Goal: Task Accomplishment & Management: Manage account settings

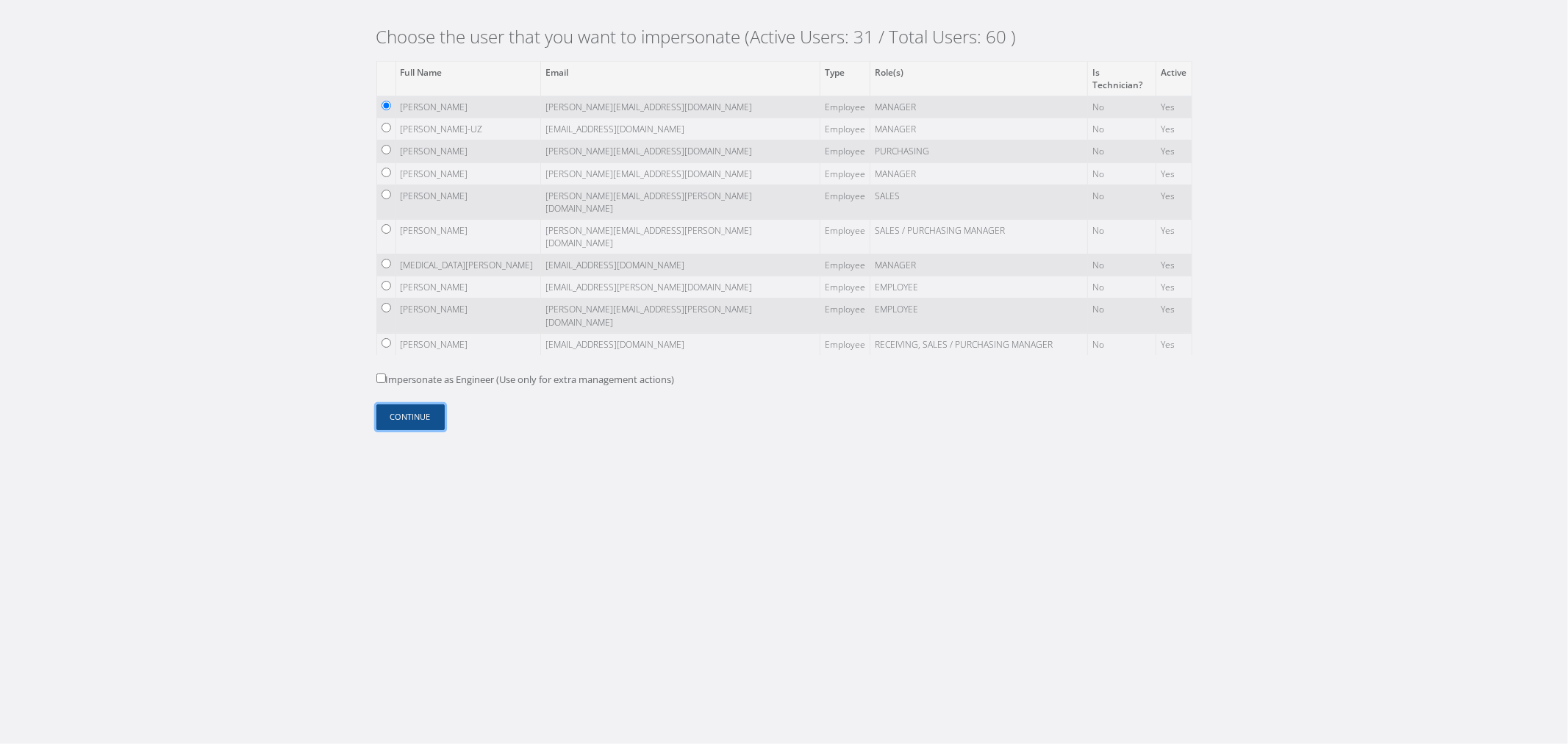
click at [429, 412] on button "Continue" at bounding box center [410, 417] width 68 height 25
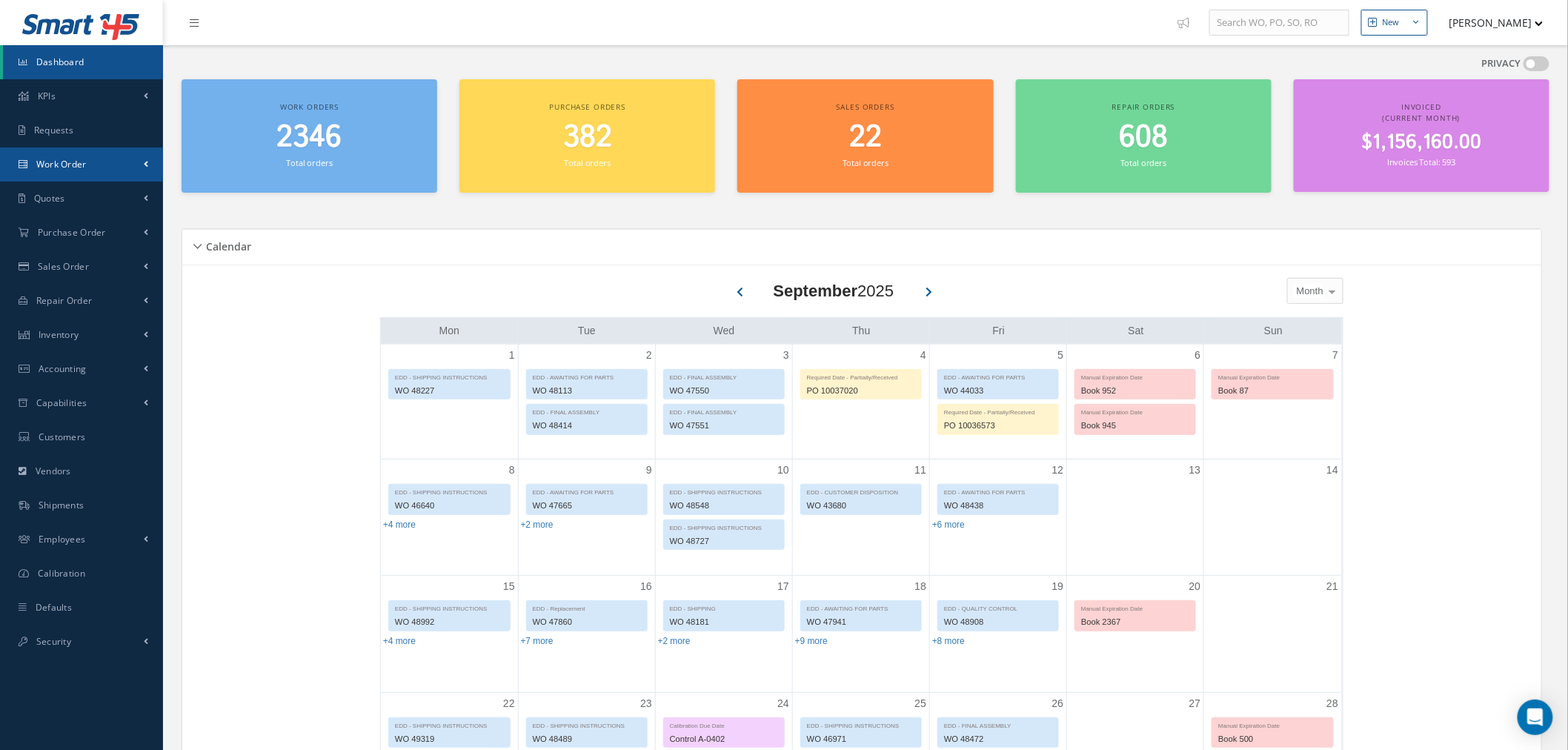
drag, startPoint x: 139, startPoint y: 161, endPoint x: 122, endPoint y: 198, distance: 40.7
click at [139, 161] on link "Work Order" at bounding box center [82, 164] width 163 height 34
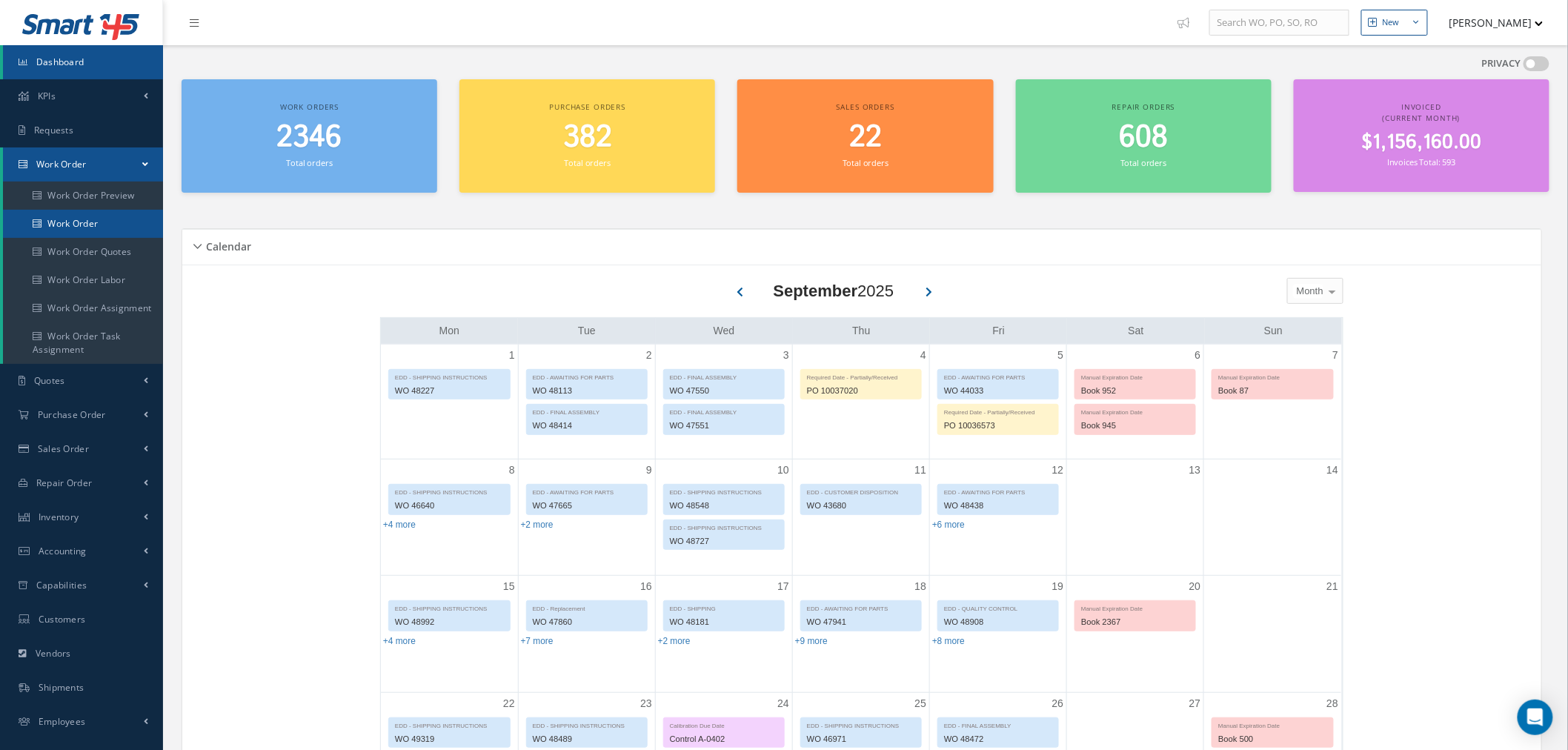
click at [101, 220] on link "Work Order" at bounding box center [83, 223] width 160 height 29
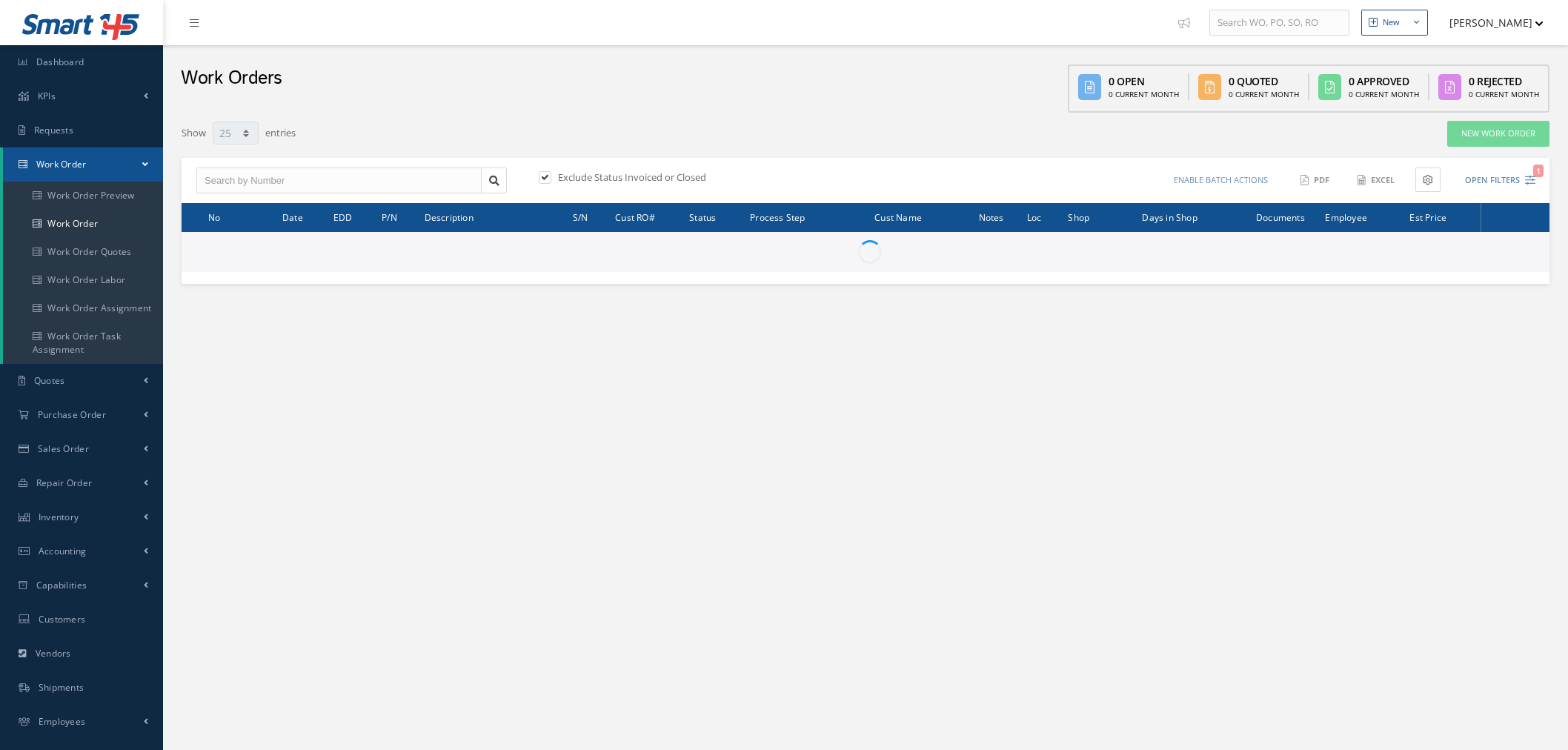
select select "25"
click at [251, 176] on input "text" at bounding box center [339, 180] width 285 height 27
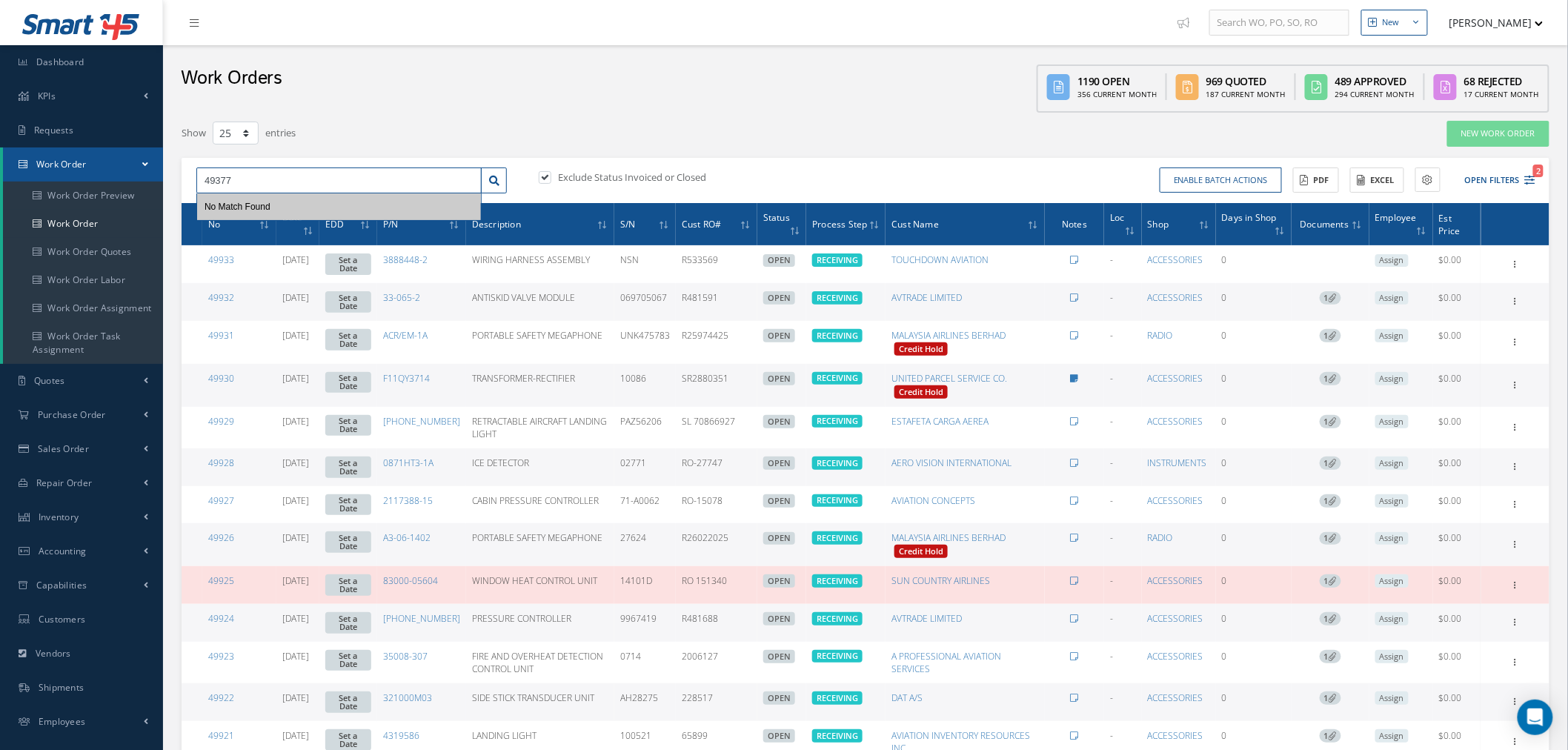
type input "49377"
click at [553, 174] on label at bounding box center [552, 177] width 4 height 14
click at [548, 174] on input "checkbox" at bounding box center [543, 178] width 10 height 10
checkbox input "false"
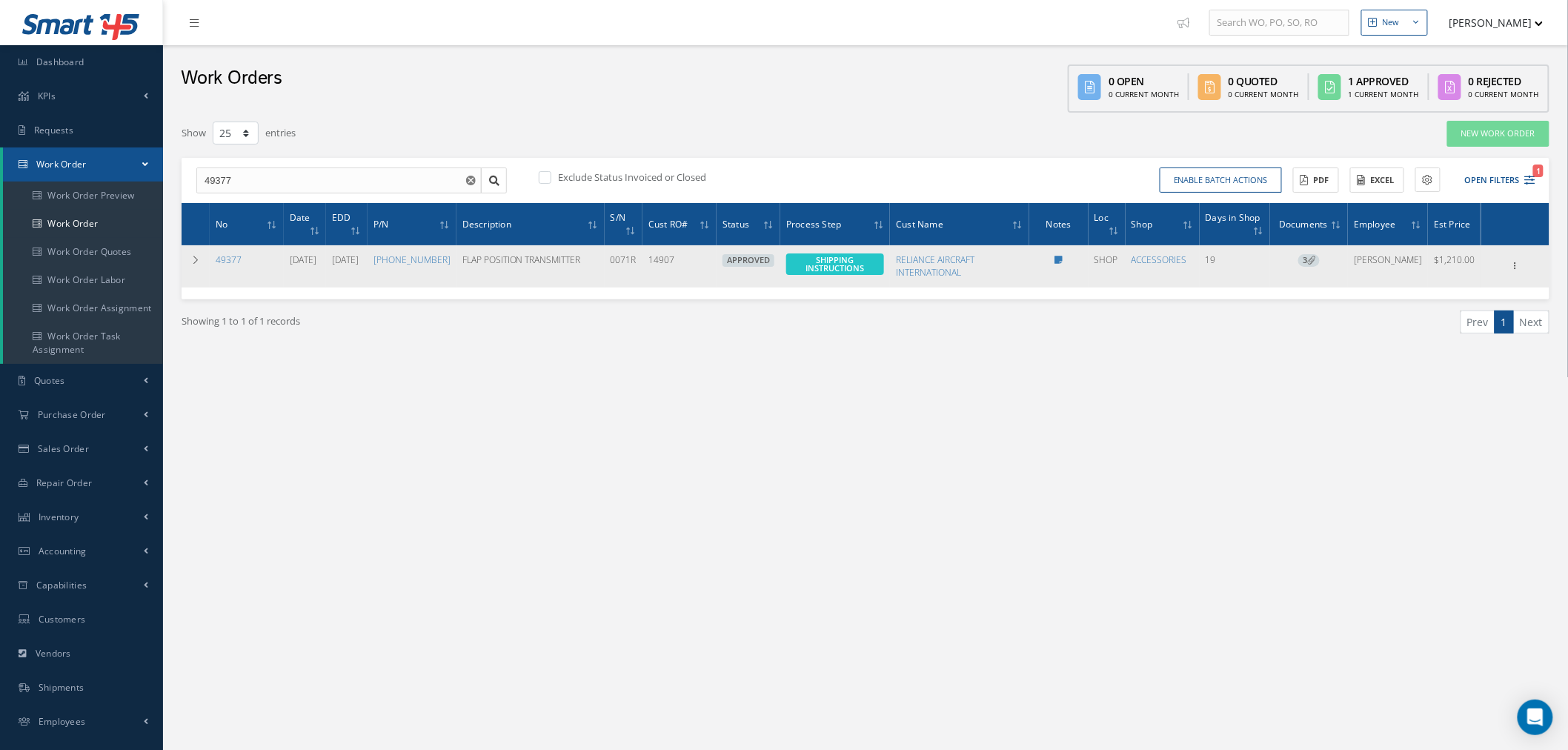
click at [1520, 271] on div "Show Edit Invoicing Close Part Issue Send By Email Sub Work Orders Documents Pr…" at bounding box center [1515, 266] width 18 height 18
click at [1512, 261] on icon at bounding box center [1515, 264] width 15 height 12
click at [1475, 290] on link "Edit" at bounding box center [1446, 295] width 117 height 20
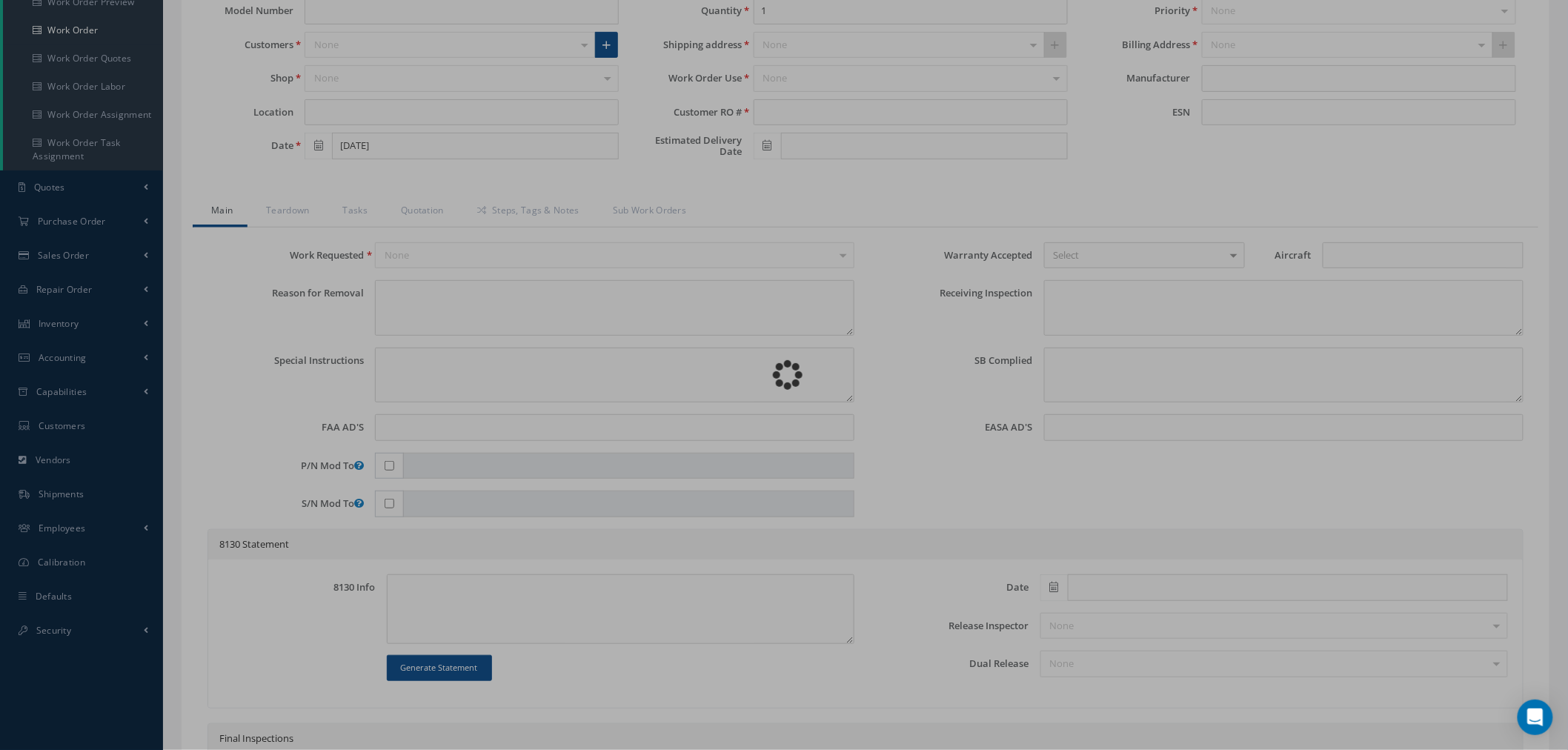
scroll to position [164, 0]
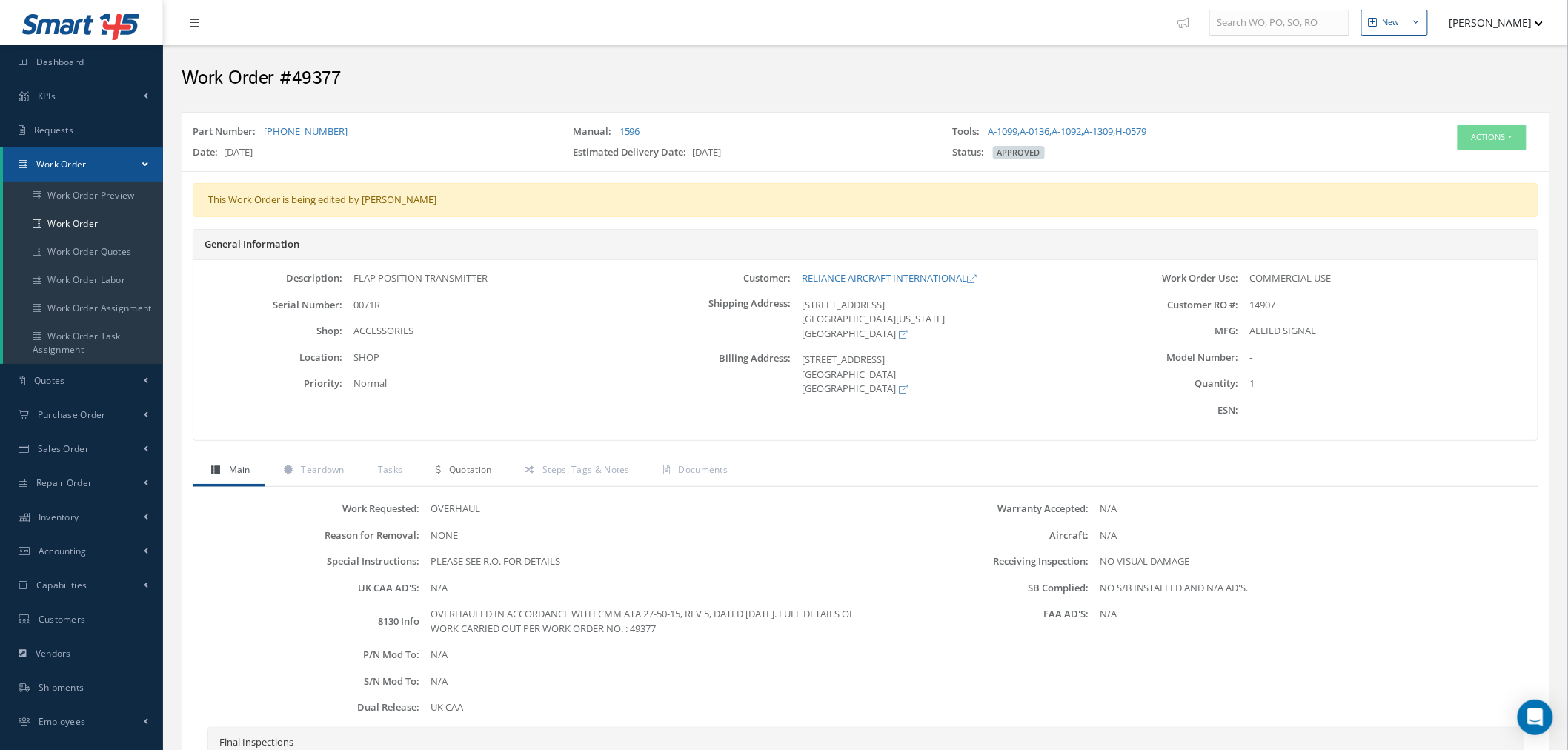
click at [475, 476] on span "Quotation" at bounding box center [471, 469] width 43 height 13
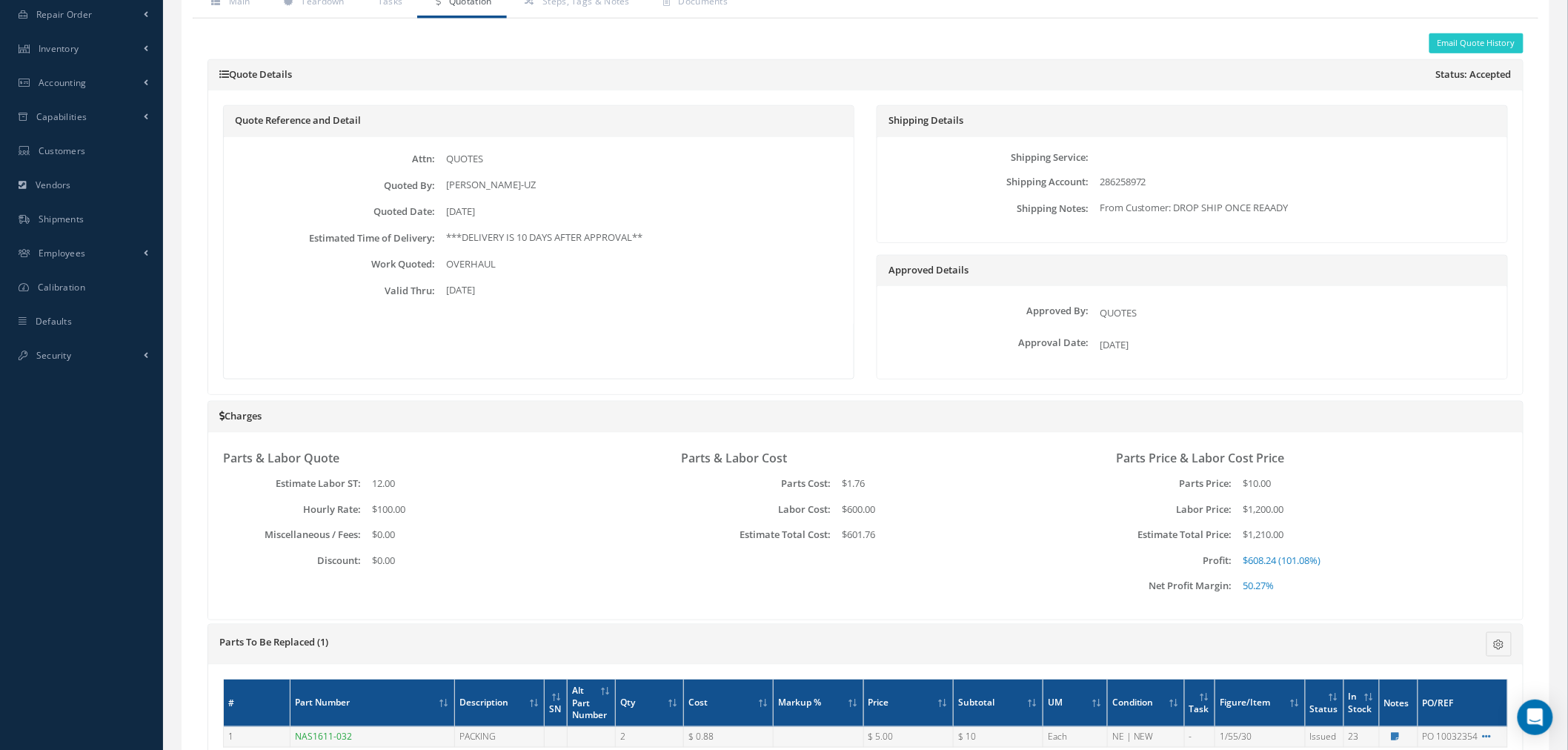
scroll to position [329, 0]
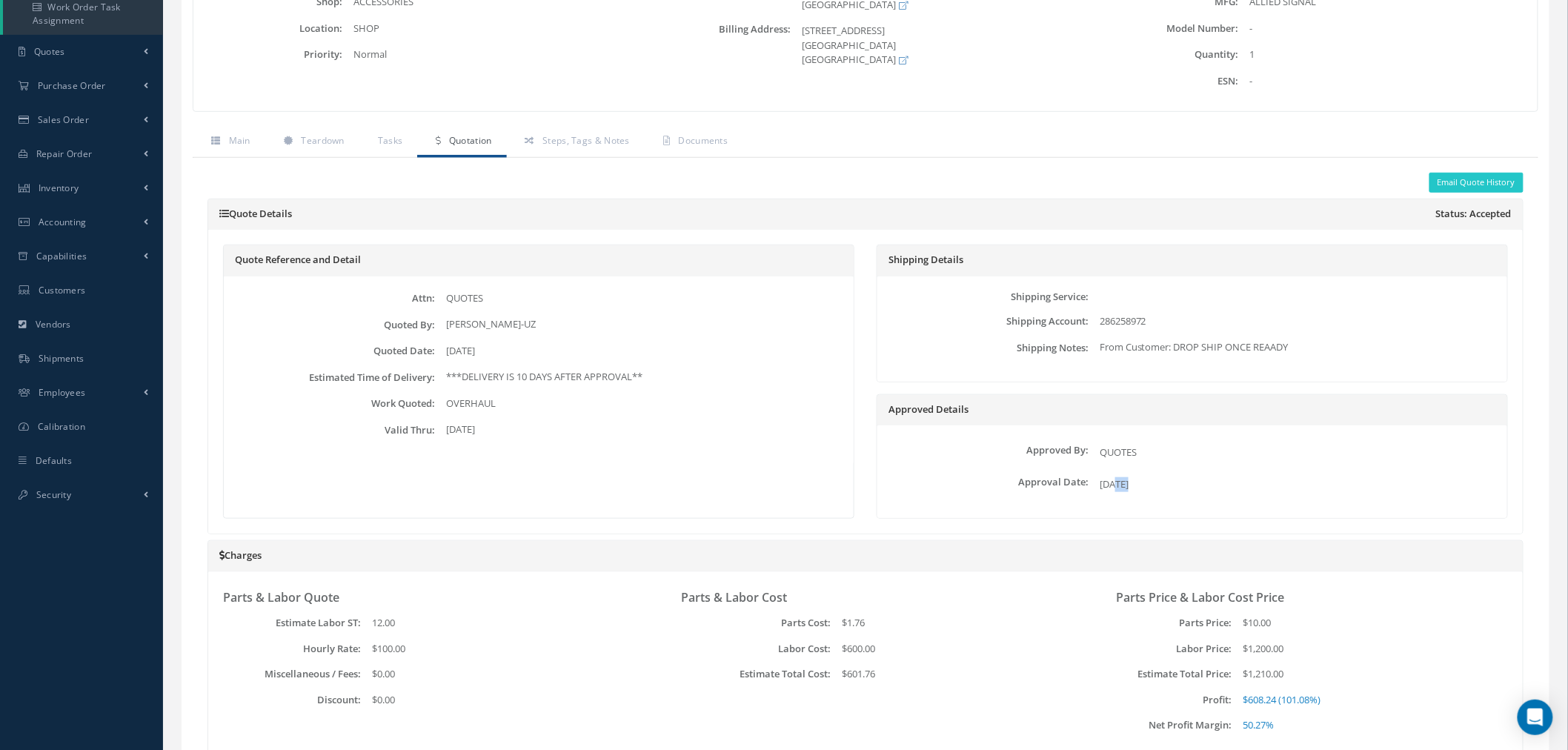
drag, startPoint x: 1116, startPoint y: 486, endPoint x: 1131, endPoint y: 485, distance: 15.0
click at [1129, 485] on span "[DATE]" at bounding box center [1113, 485] width 28 height 14
click at [1174, 479] on div "[DATE]" at bounding box center [1296, 482] width 415 height 20
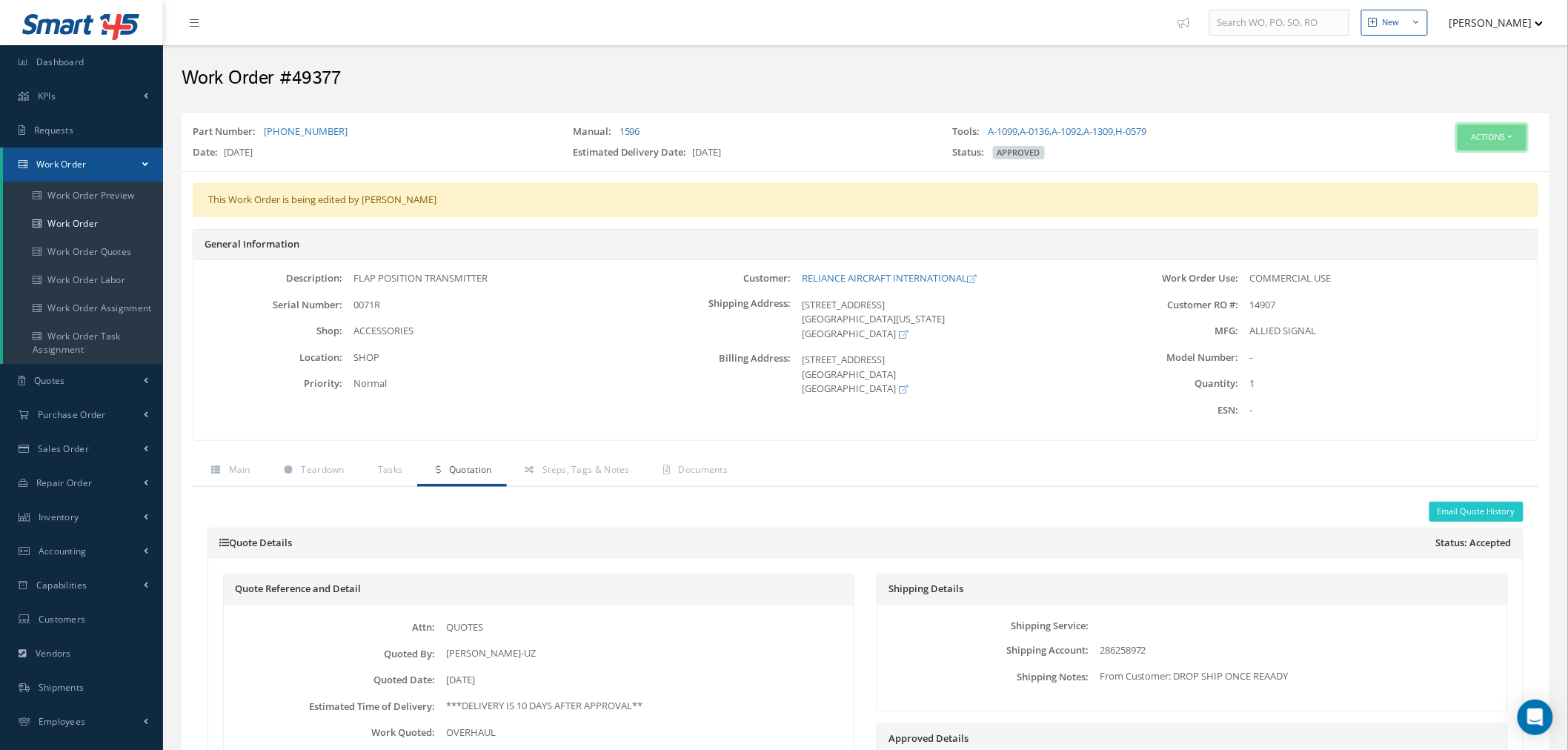
click at [1524, 129] on button "Actions" at bounding box center [1491, 138] width 69 height 26
click at [1472, 159] on link "Edit" at bounding box center [1468, 165] width 119 height 20
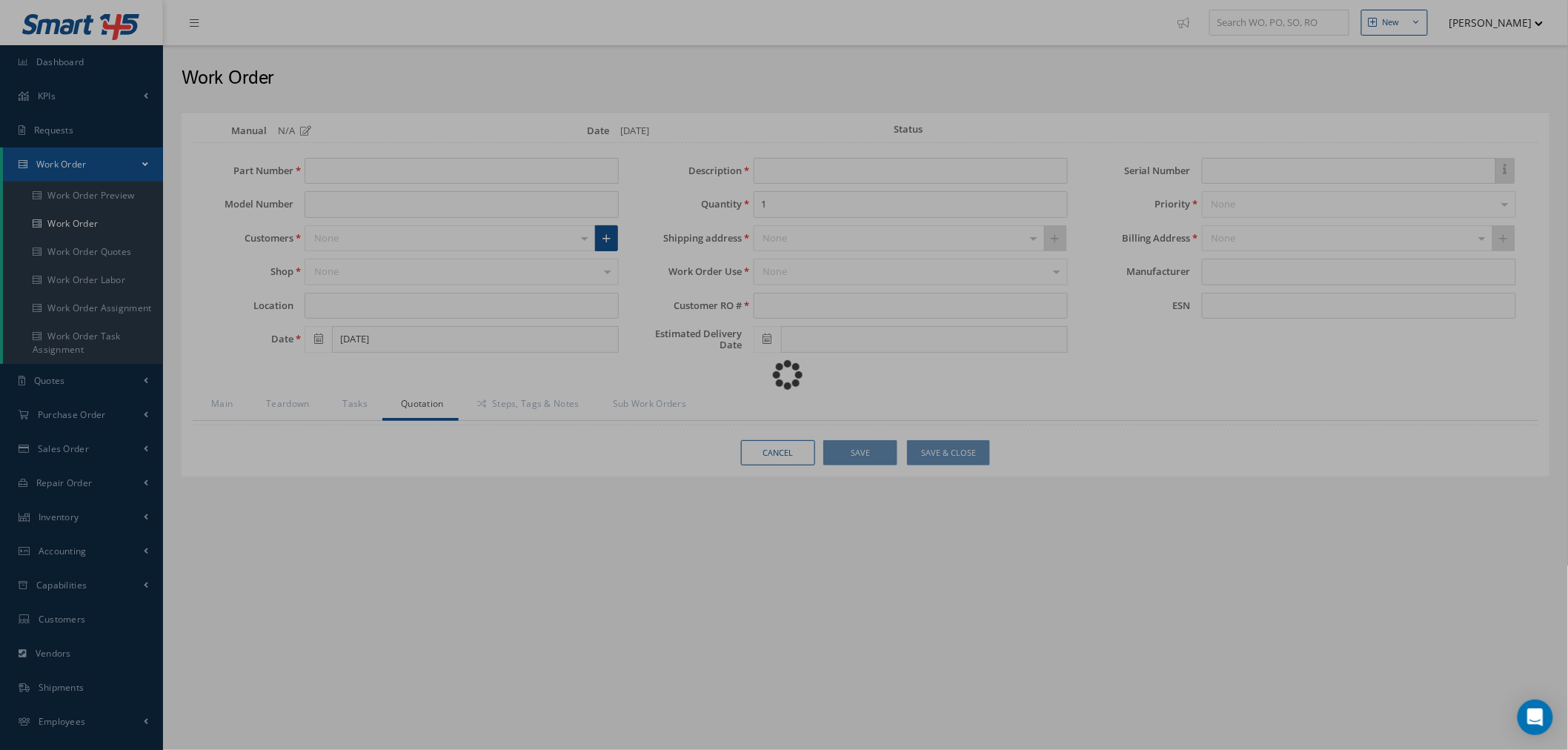
type input "[PHONE_NUMBER]"
type input "SHOP"
type input "[DATE]"
type input "FLAP POSITION TRANSMITTER"
type input "14907"
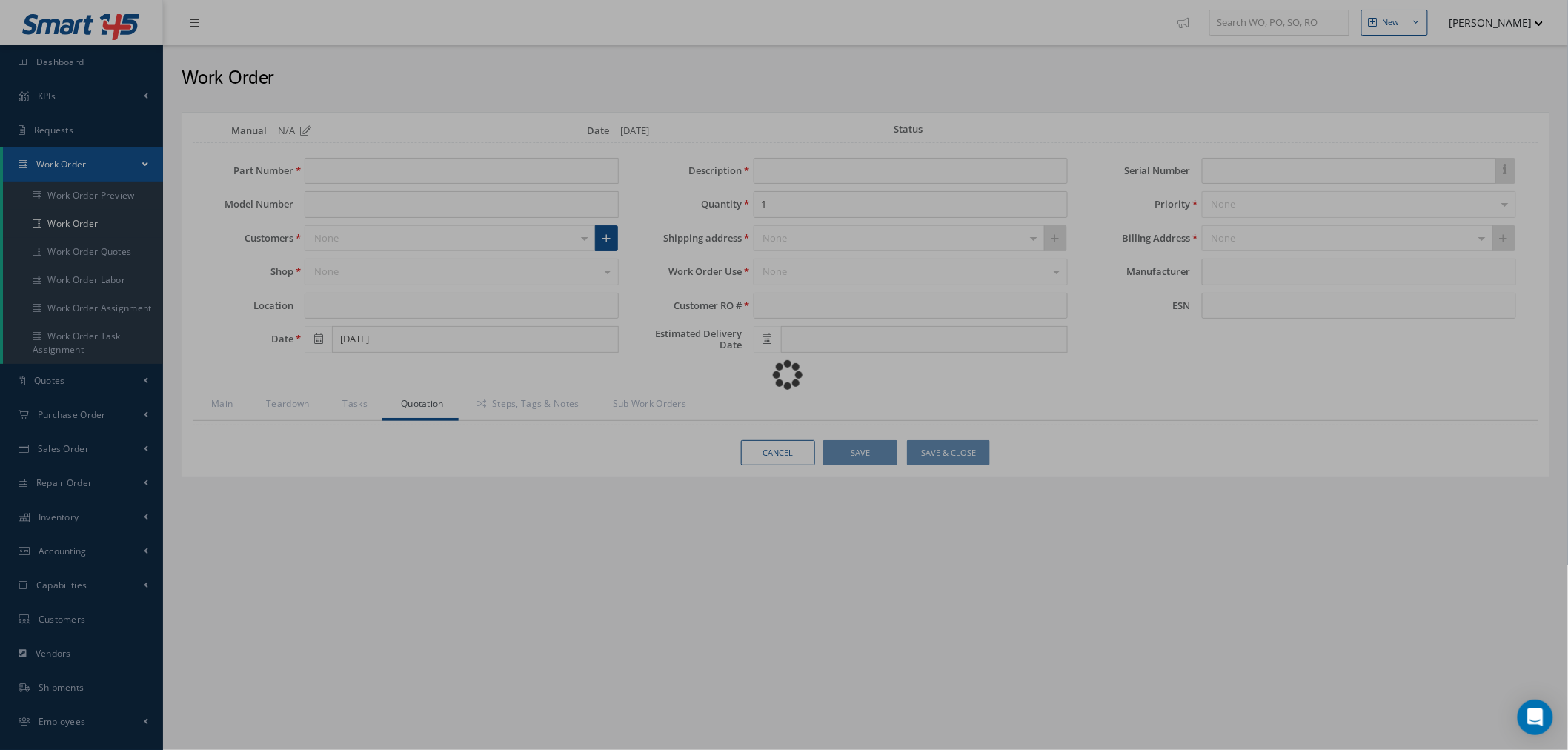
type input "[DATE]"
type input "0071R"
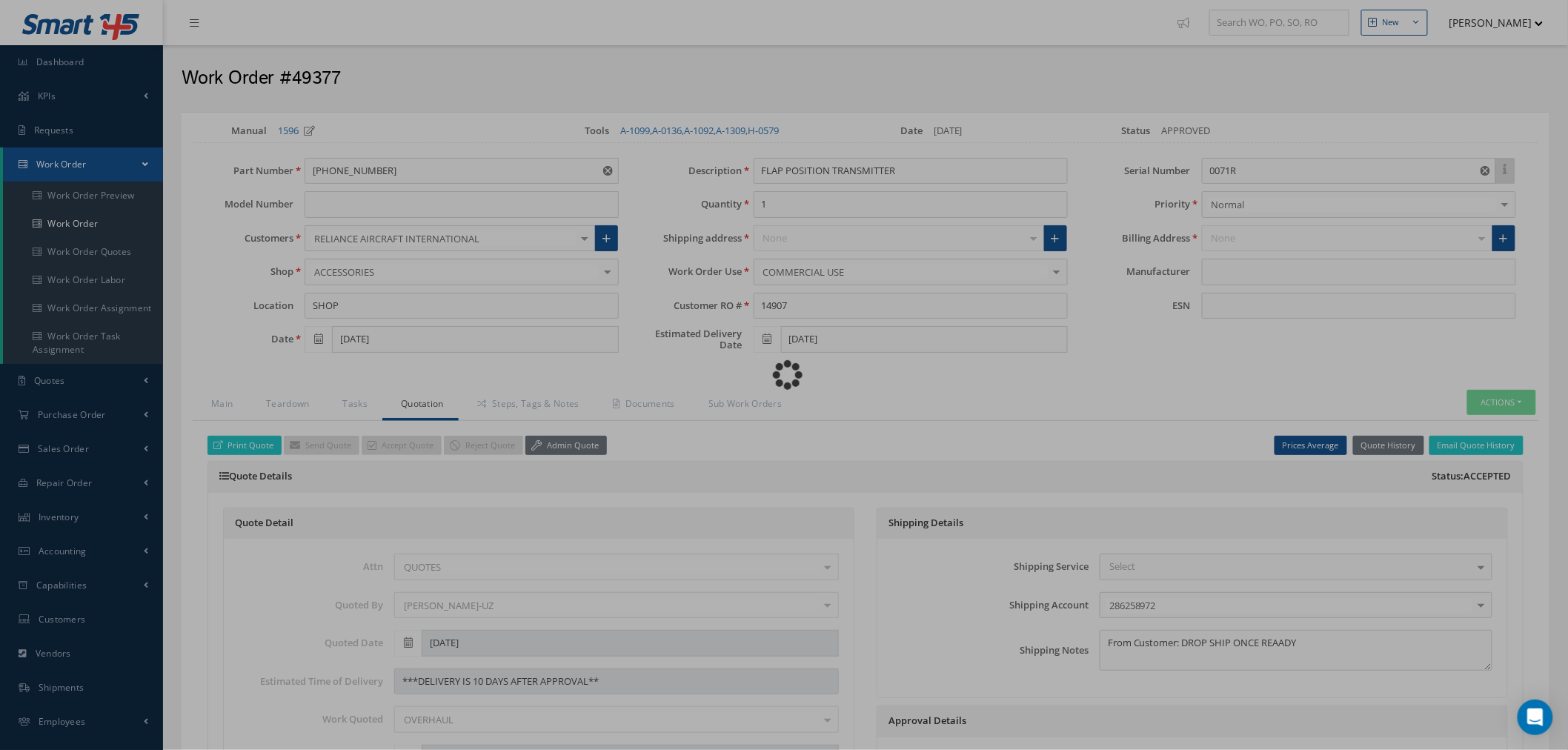
type input "ALLIED SIGNAL"
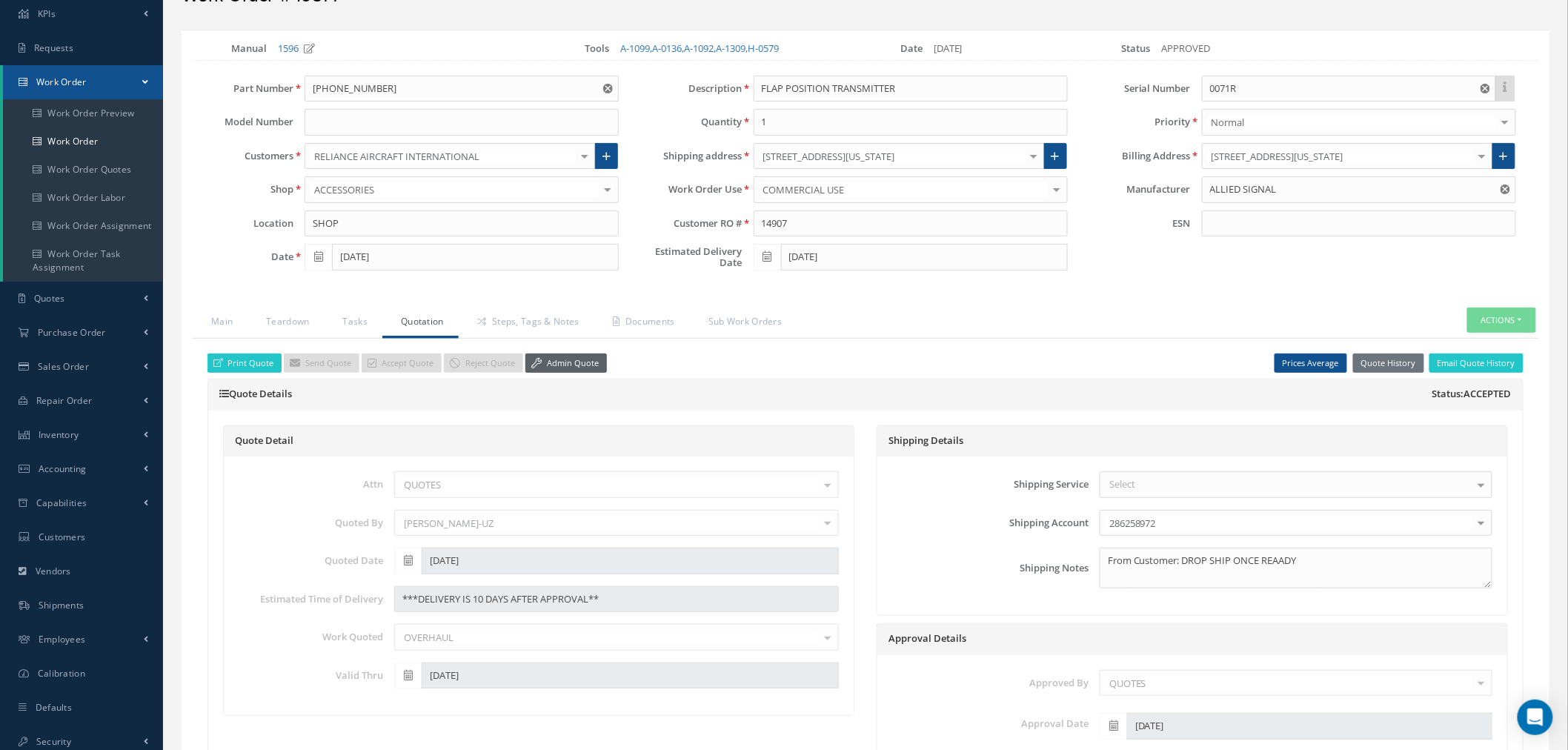
click at [591, 358] on link "Admin Quote" at bounding box center [566, 364] width 82 height 20
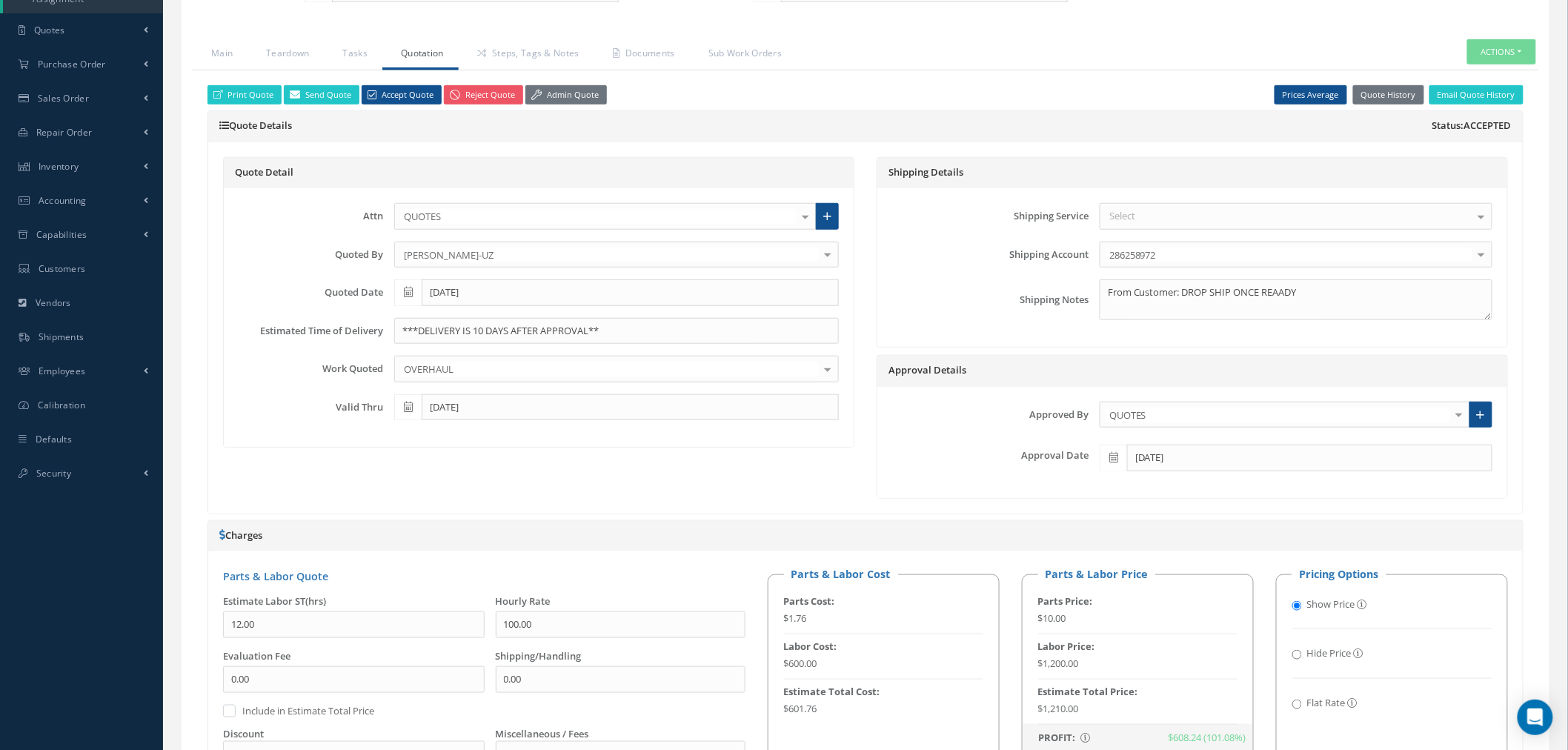
scroll to position [412, 0]
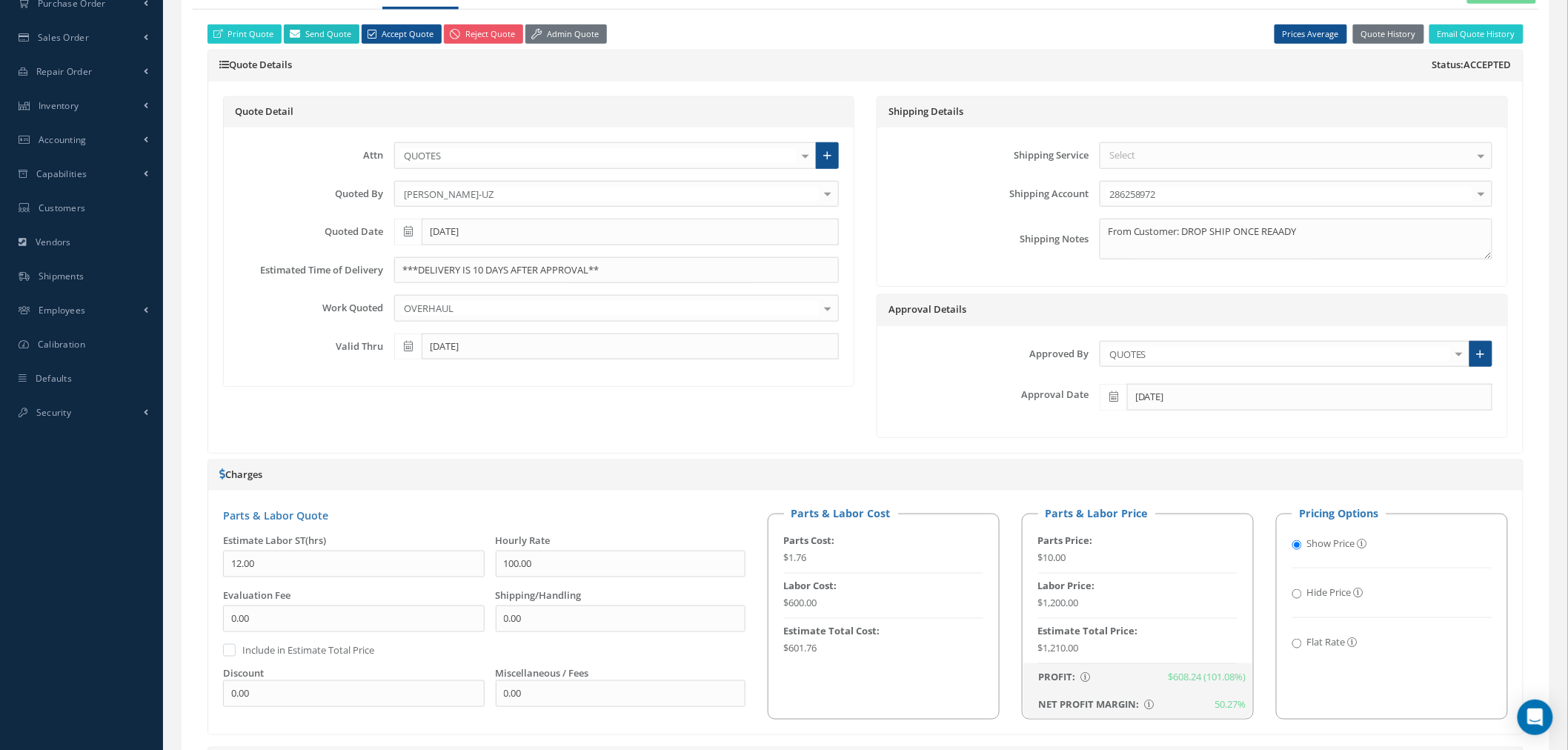
drag, startPoint x: 333, startPoint y: 33, endPoint x: 372, endPoint y: 67, distance: 51.7
click at [333, 33] on link "Send Quote" at bounding box center [321, 34] width 76 height 20
type input "Quote for RO 14907, WO 49377"
type textarea "Dear, Please find attached your Quote for RO 14907. Please feel free to contact…"
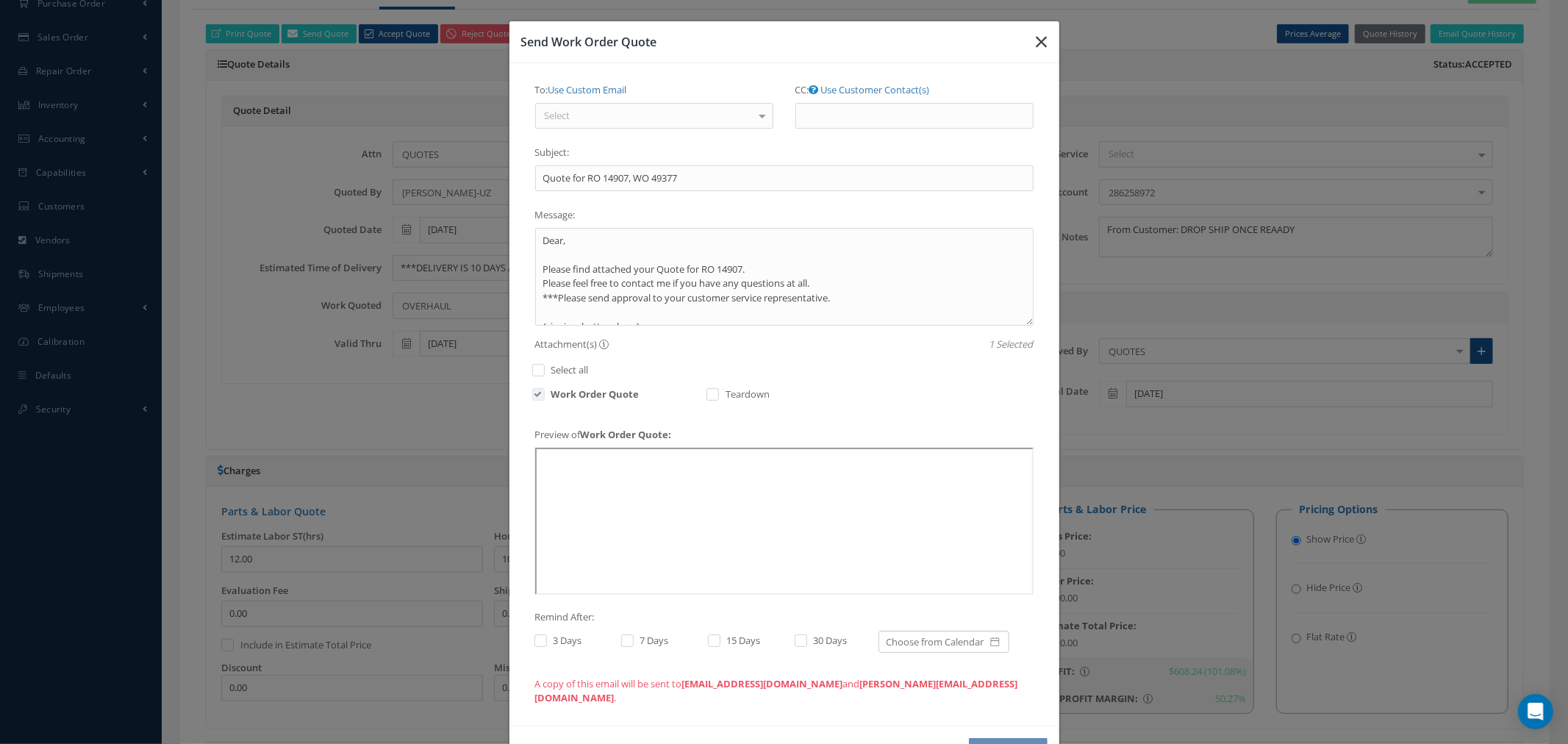
click at [1039, 50] on icon "button" at bounding box center [1041, 42] width 11 height 18
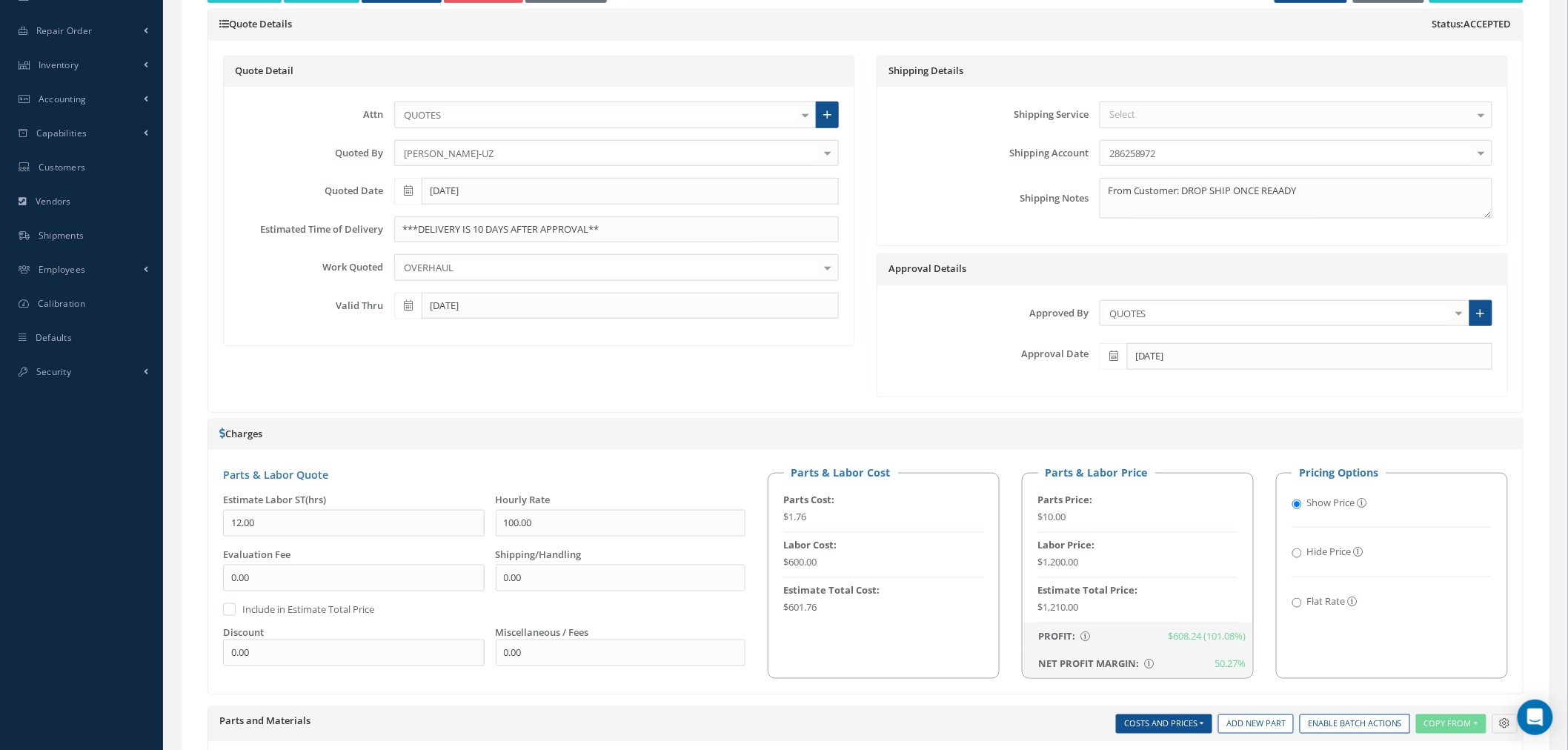
scroll to position [450, 0]
click at [455, 376] on div "Quote Detail Attn QUOTES [PERSON_NAME] INVOICES MELY [PERSON_NAME] [PERSON_NAME…" at bounding box center [538, 229] width 653 height 342
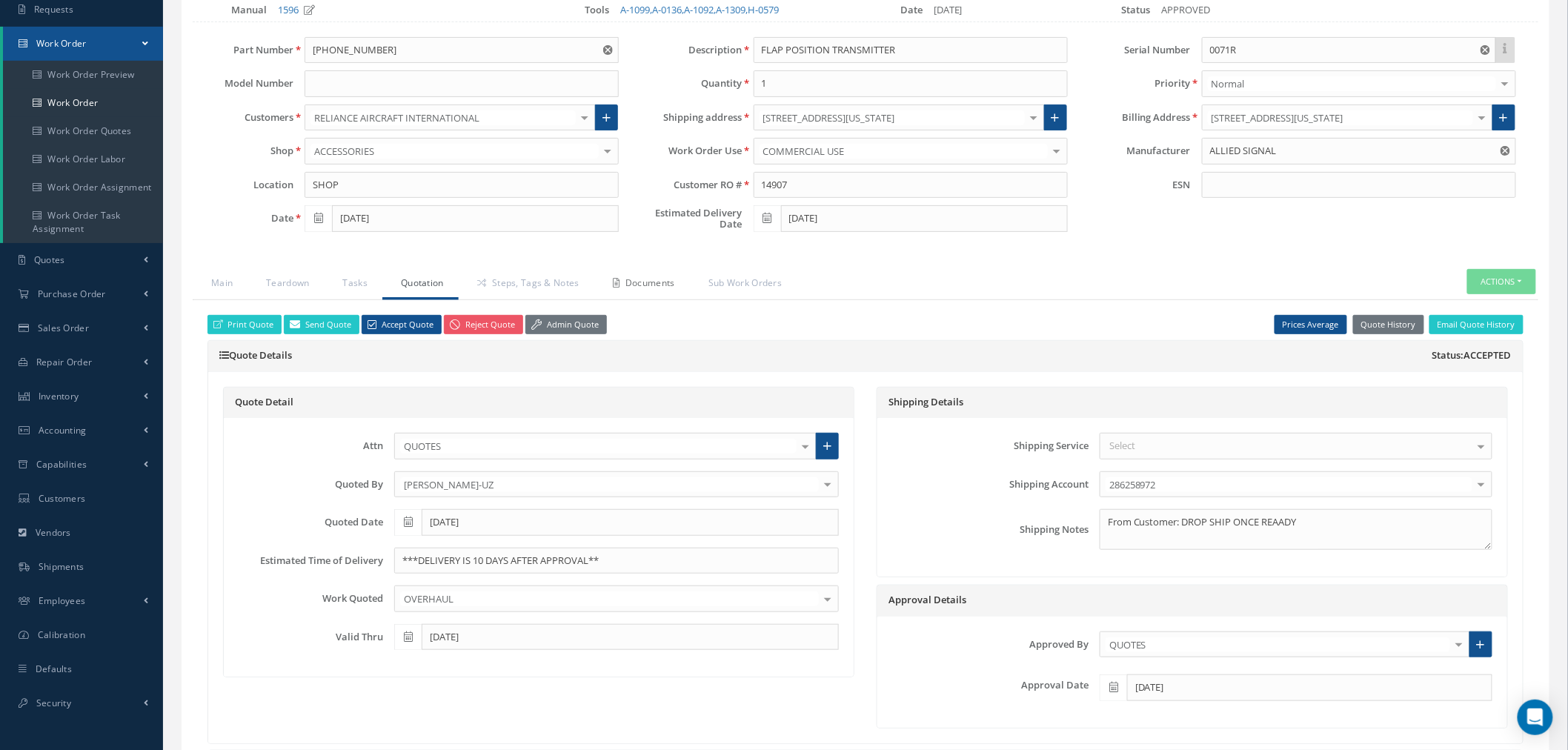
click at [673, 287] on link "Documents" at bounding box center [642, 285] width 95 height 31
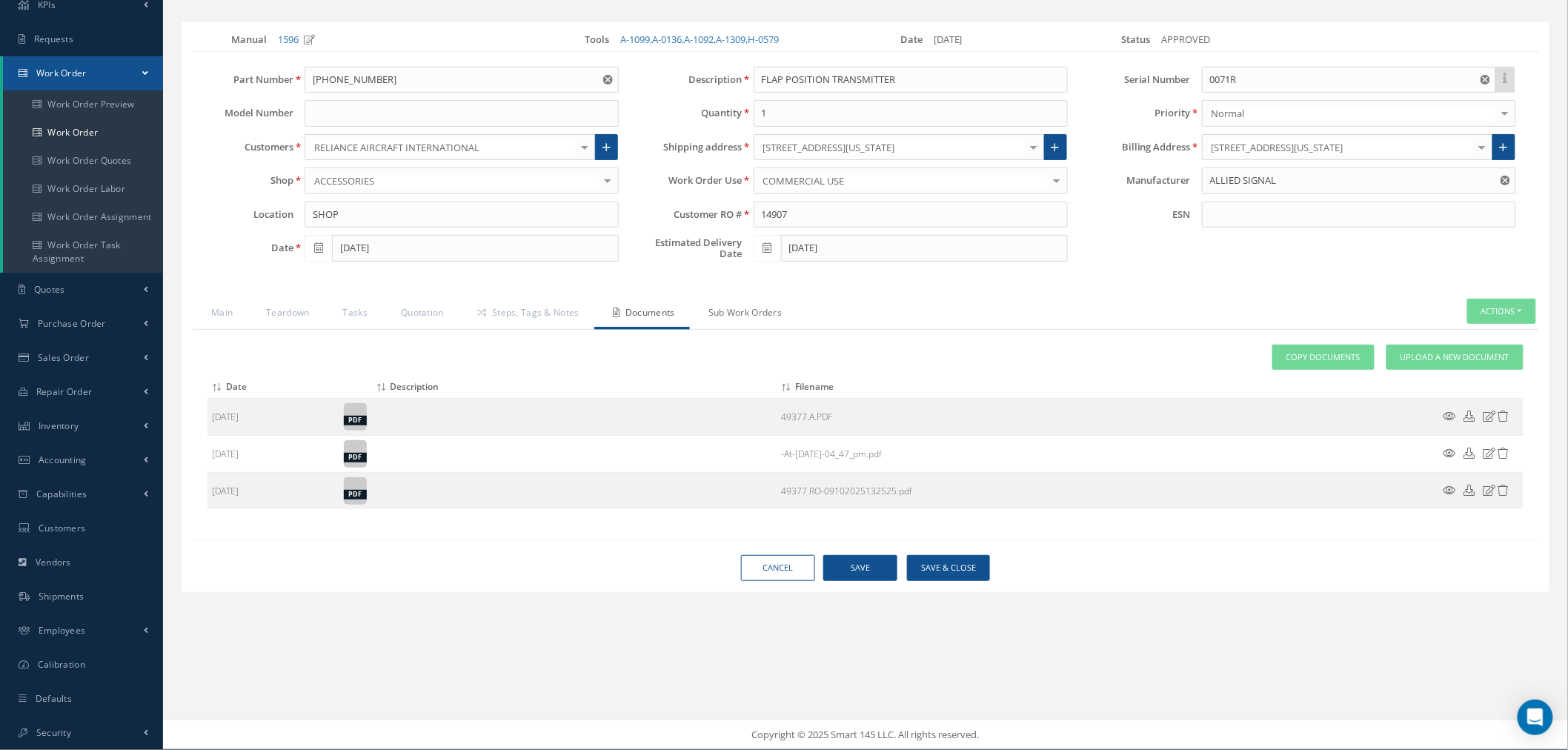
scroll to position [90, 0]
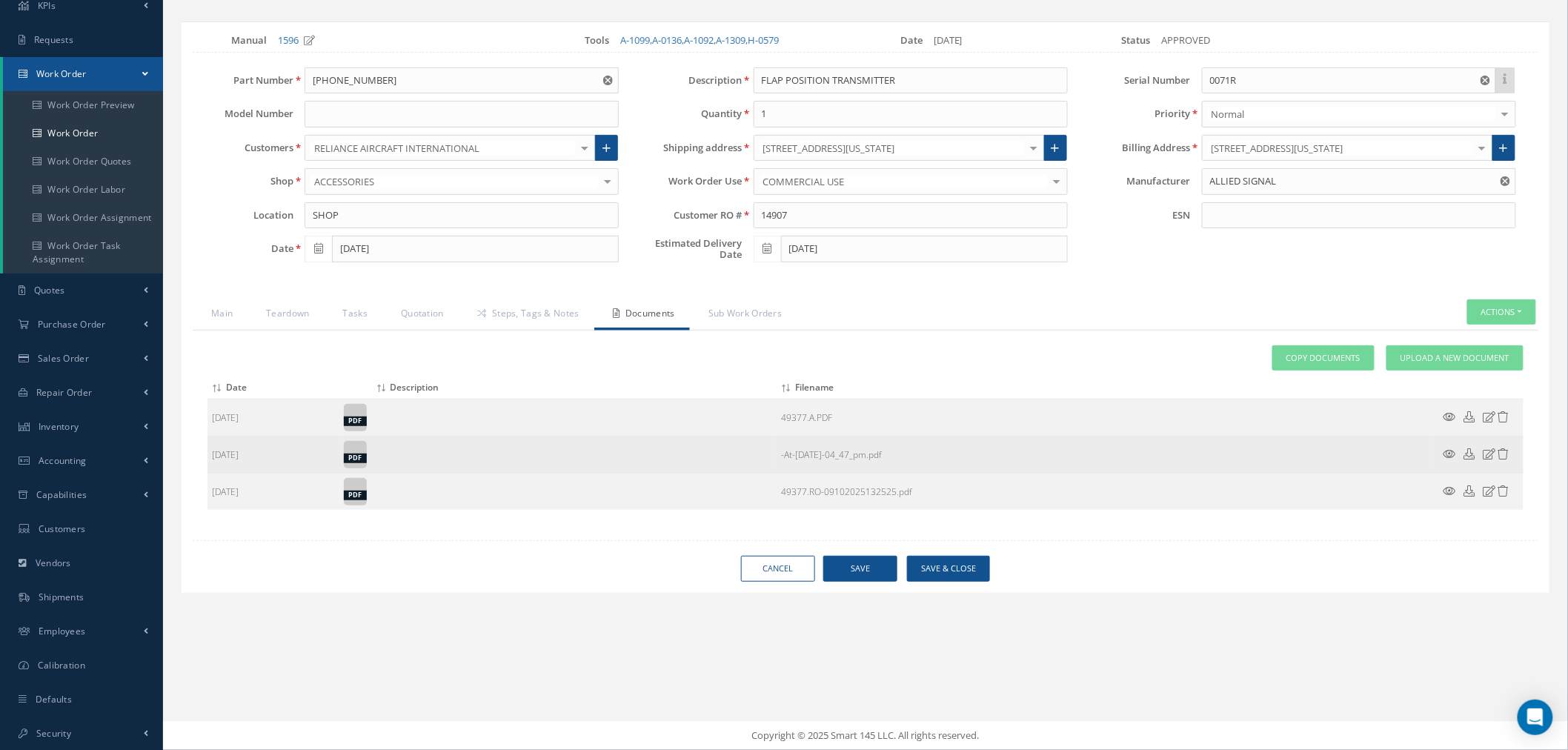
click at [869, 457] on link "-At-[DATE]-04_47_pm.pdf" at bounding box center [831, 454] width 101 height 13
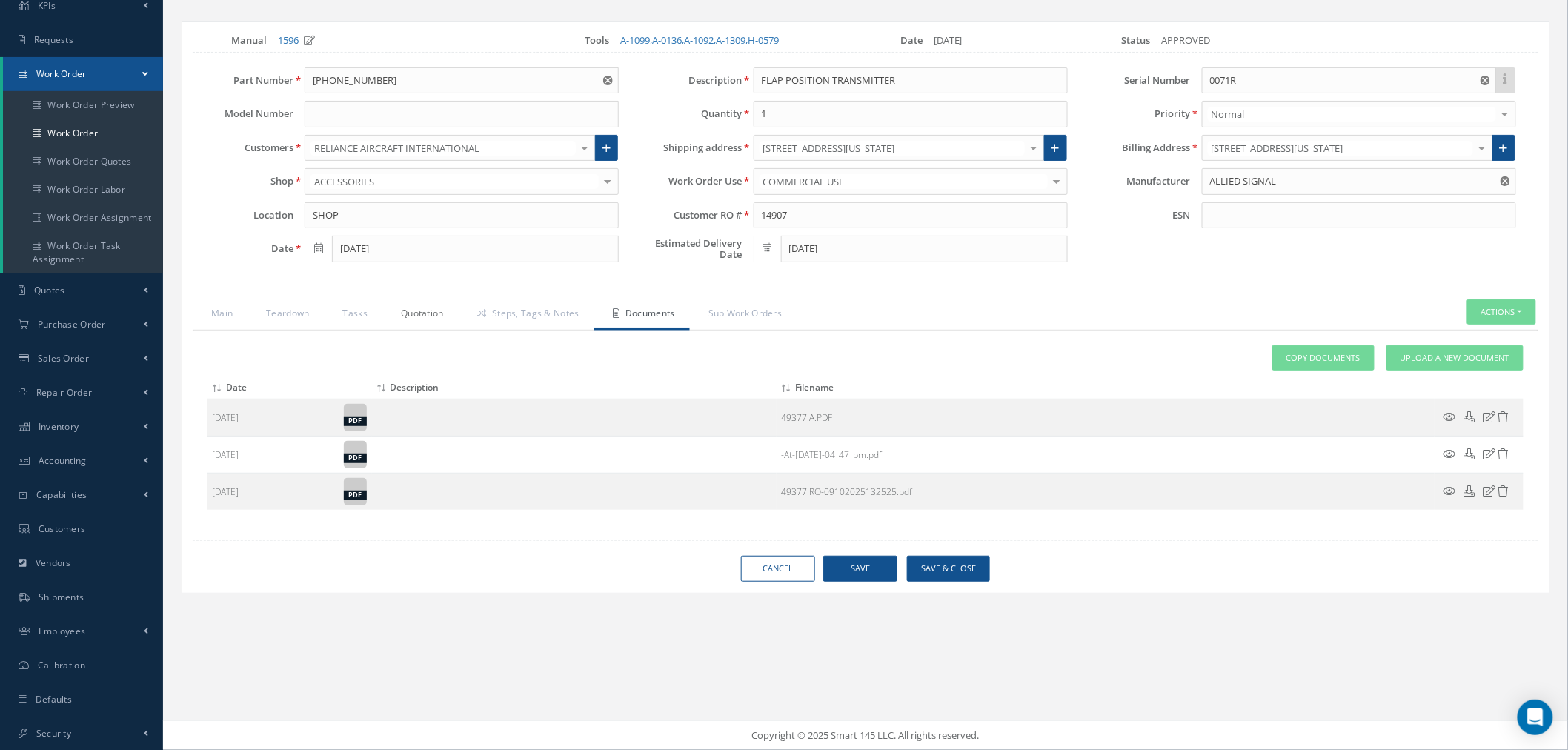
click at [418, 310] on link "Quotation" at bounding box center [420, 316] width 77 height 31
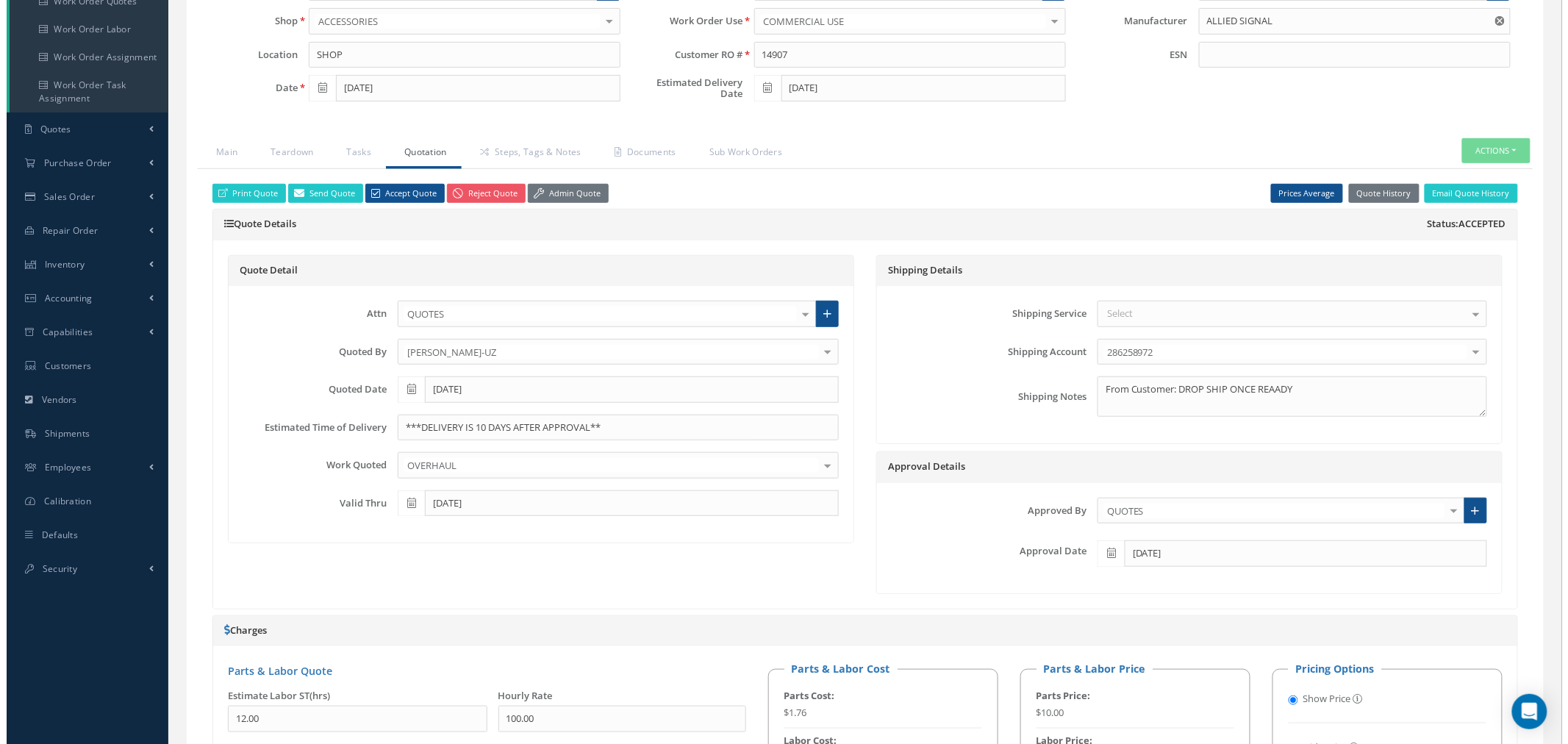
scroll to position [253, 0]
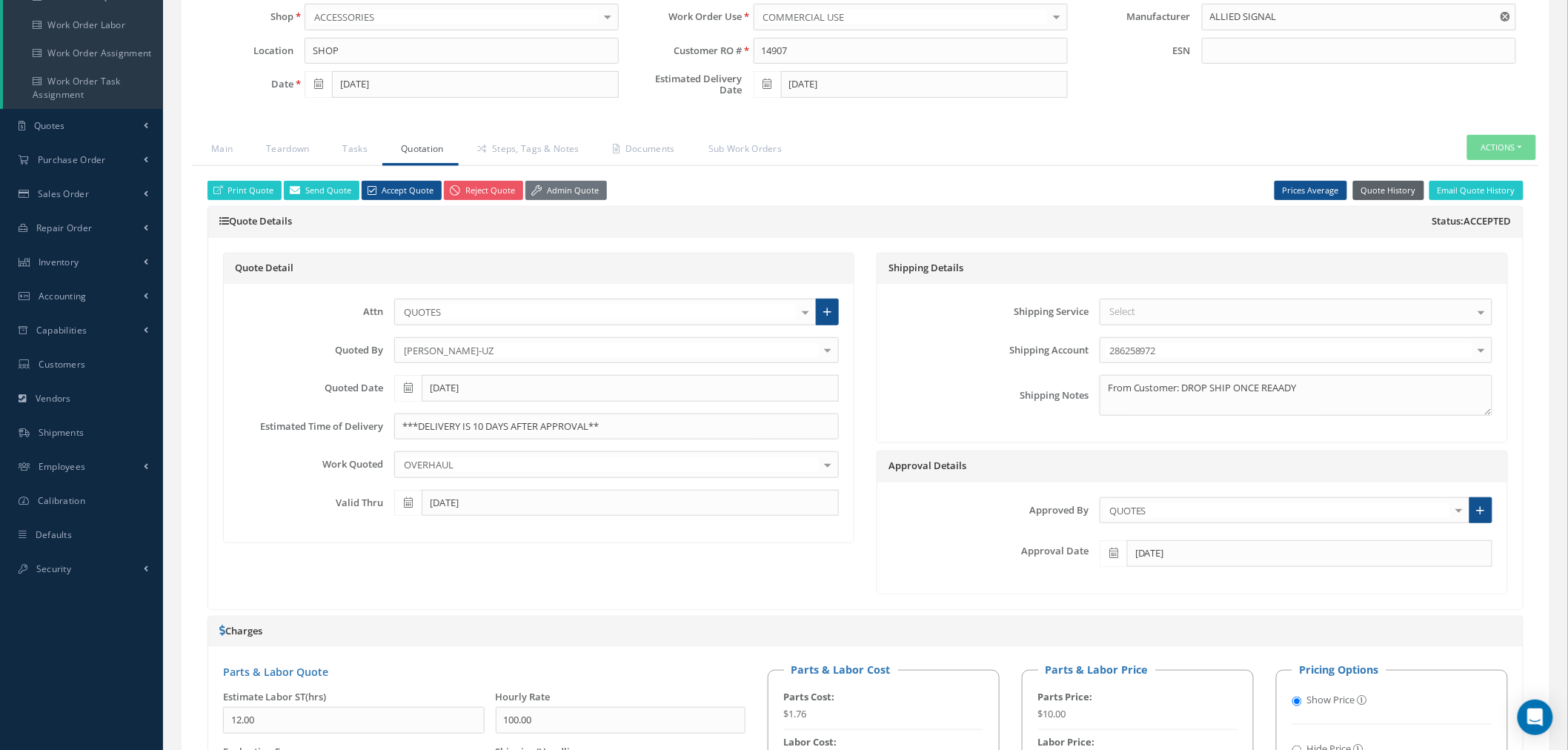
click at [1397, 194] on button "Quote History" at bounding box center [1388, 191] width 71 height 20
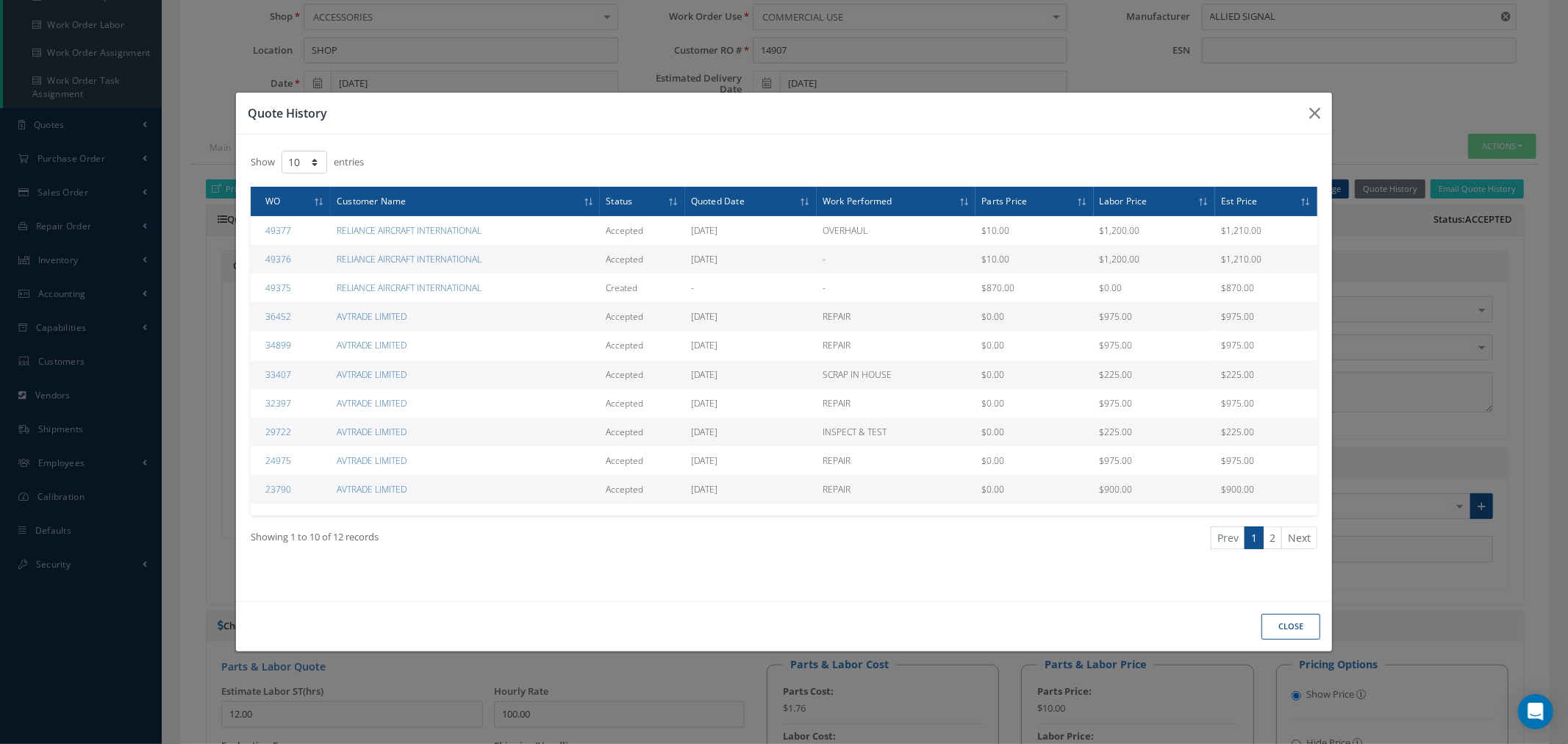
click at [1472, 301] on div "Quote History Show 10 25 50 100 entries WO Customer Name Status Quoted Date Wor…" at bounding box center [784, 372] width 1568 height 744
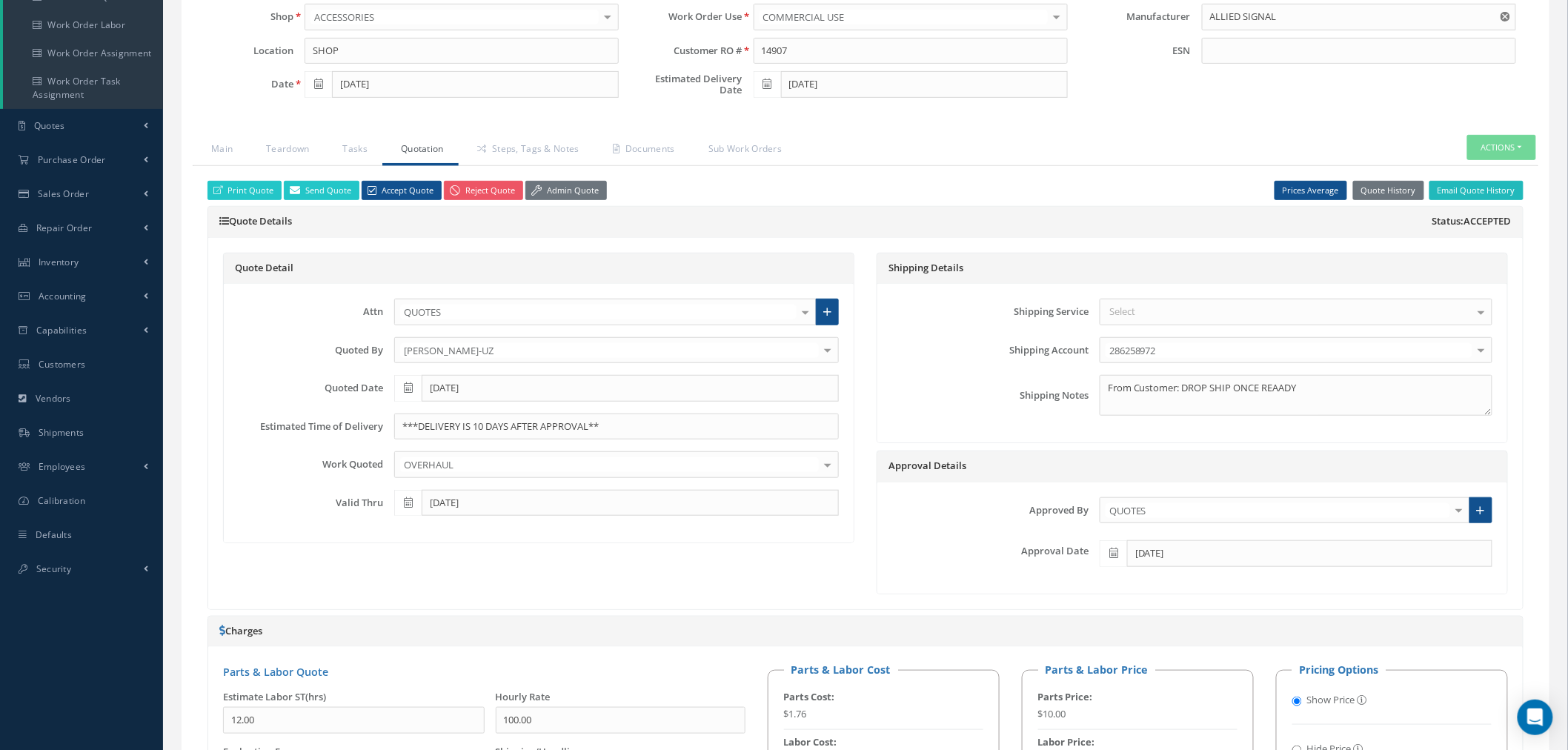
click at [1489, 197] on button "Email Quote History" at bounding box center [1477, 191] width 94 height 20
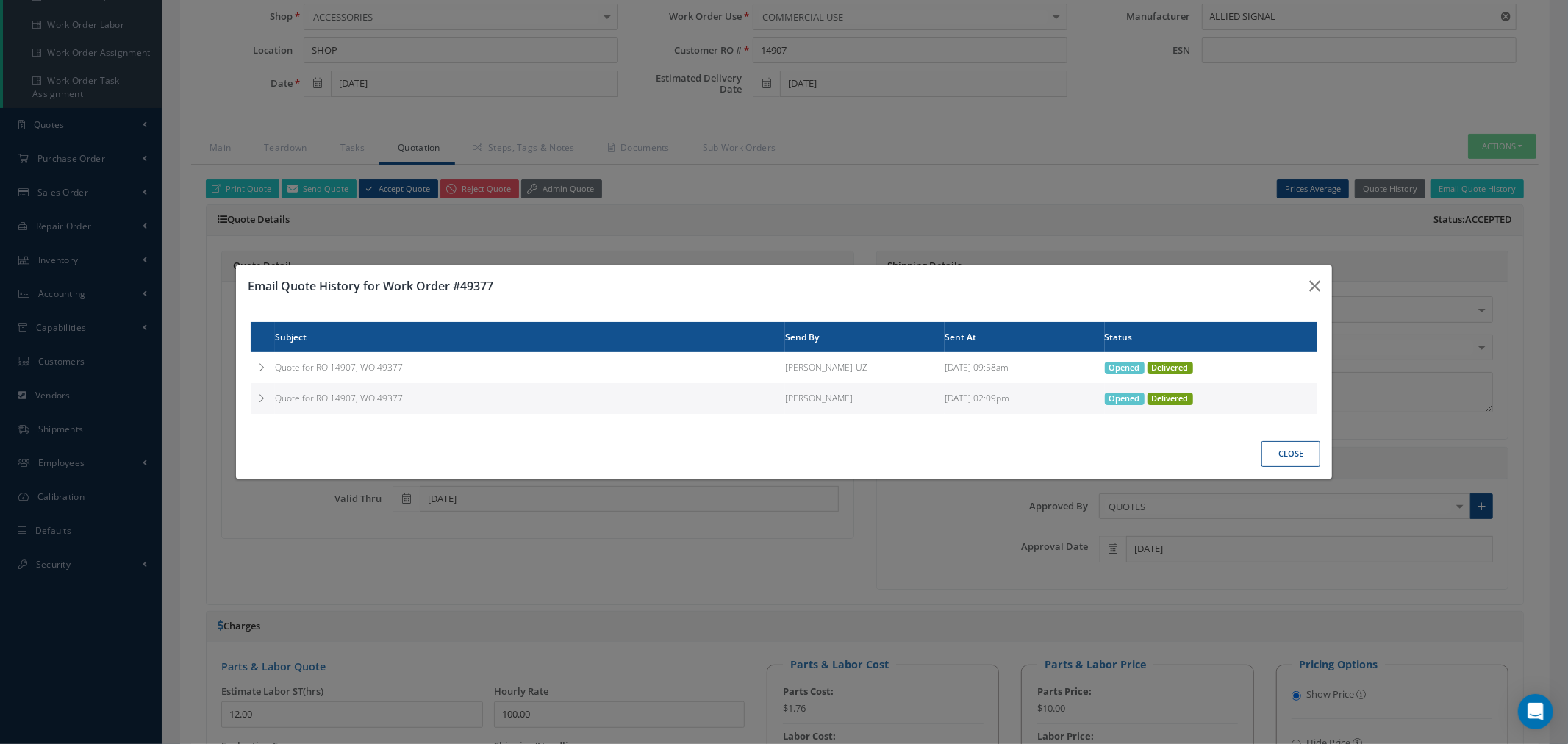
click at [251, 372] on td at bounding box center [262, 368] width 24 height 31
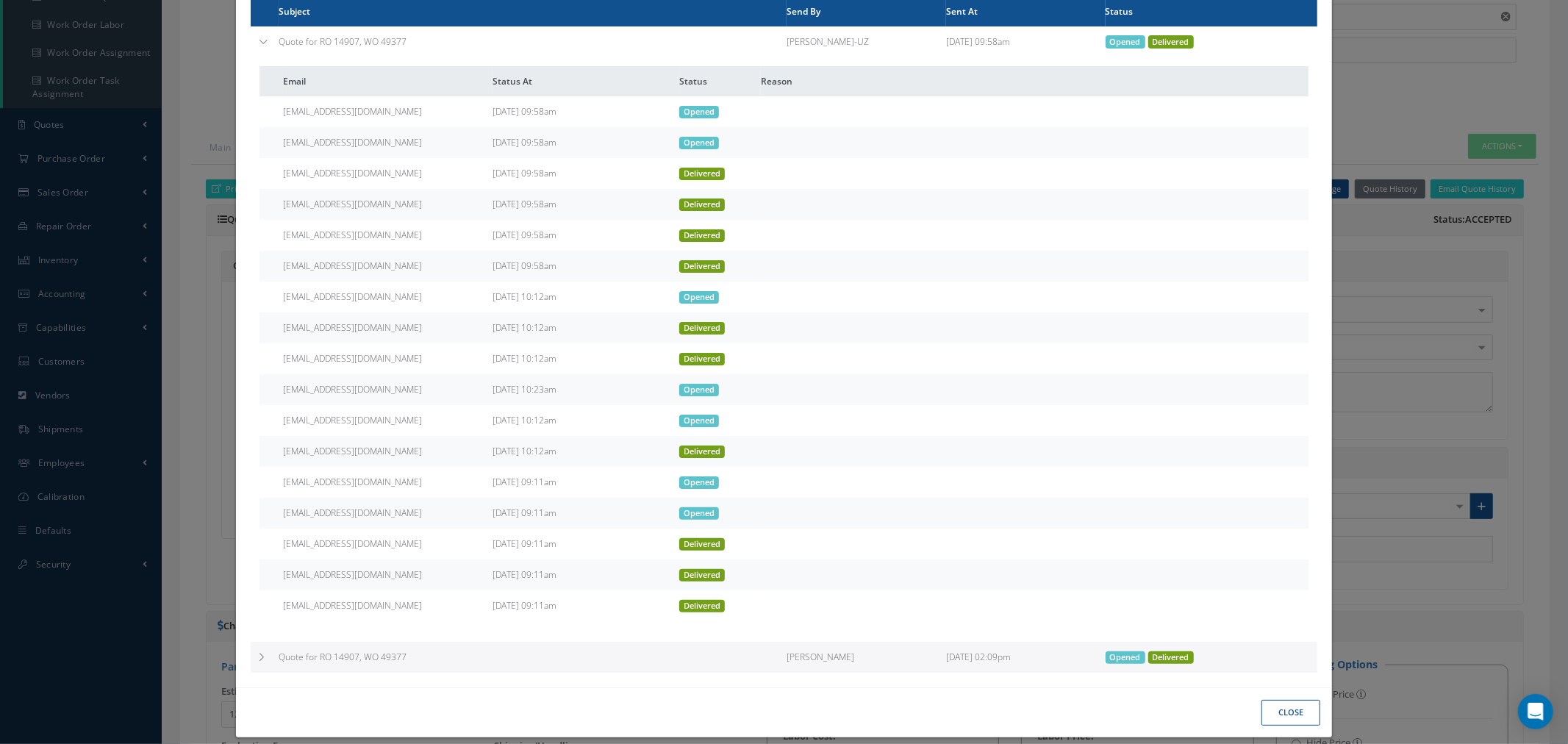
scroll to position [118, 0]
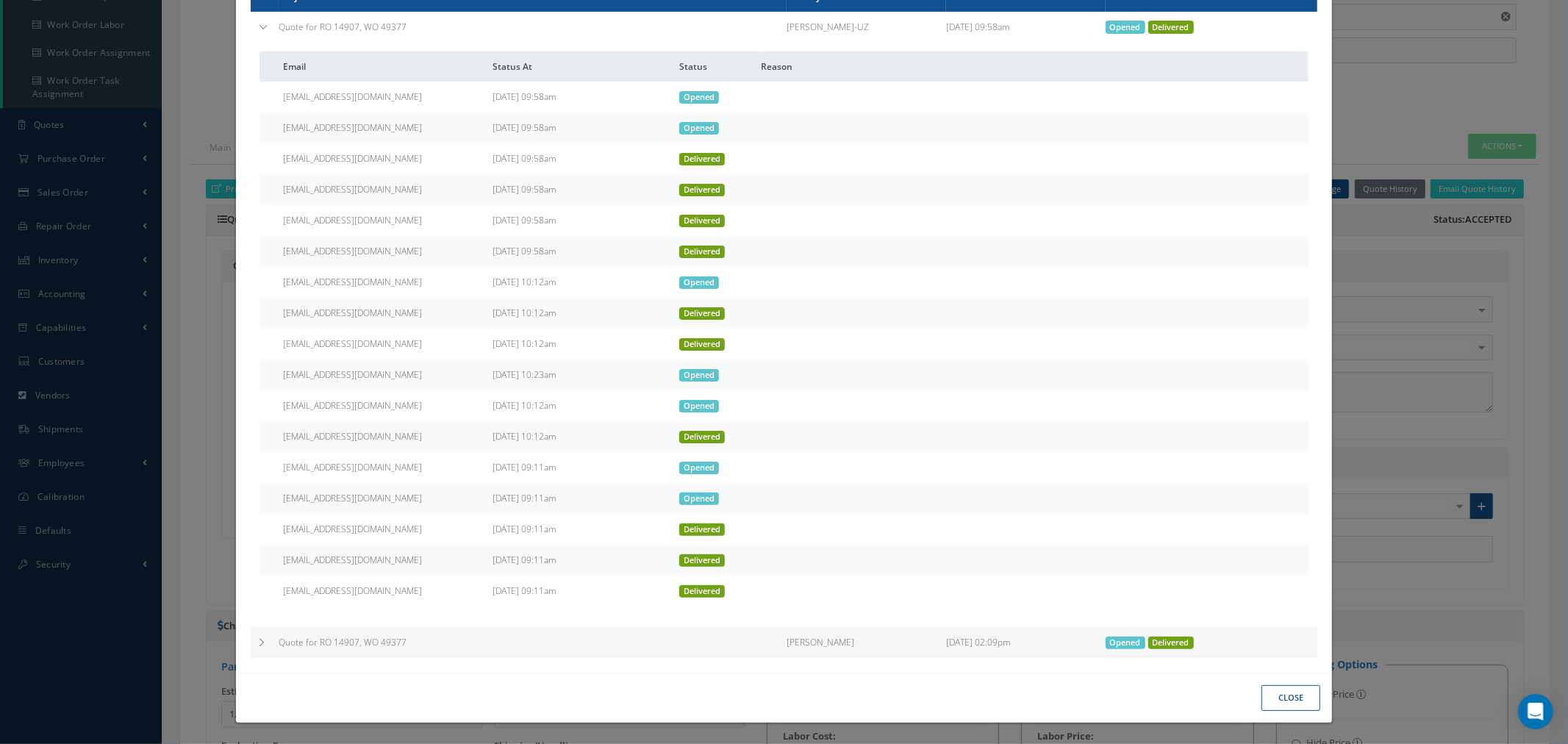
click at [265, 642] on td at bounding box center [264, 643] width 28 height 31
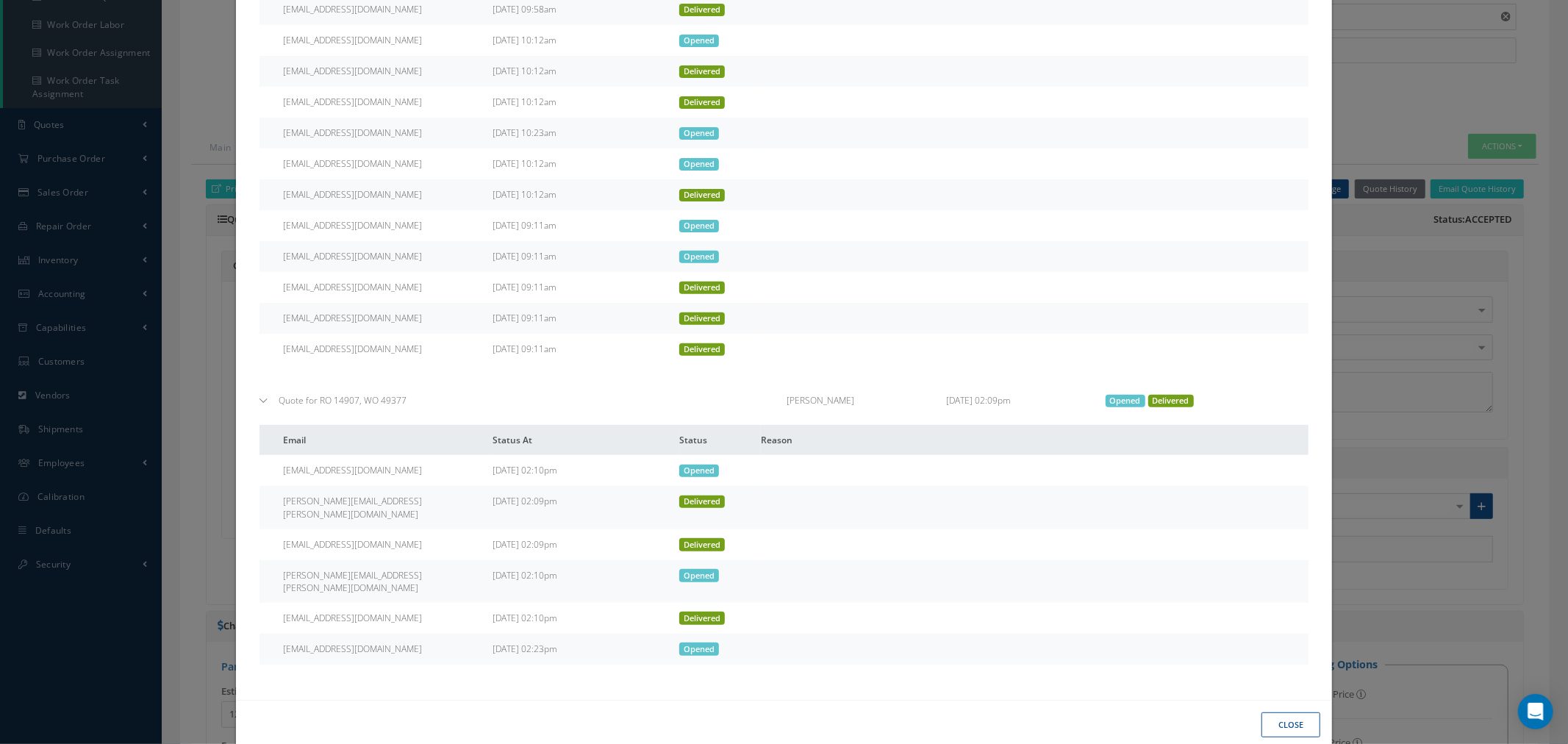
scroll to position [363, 0]
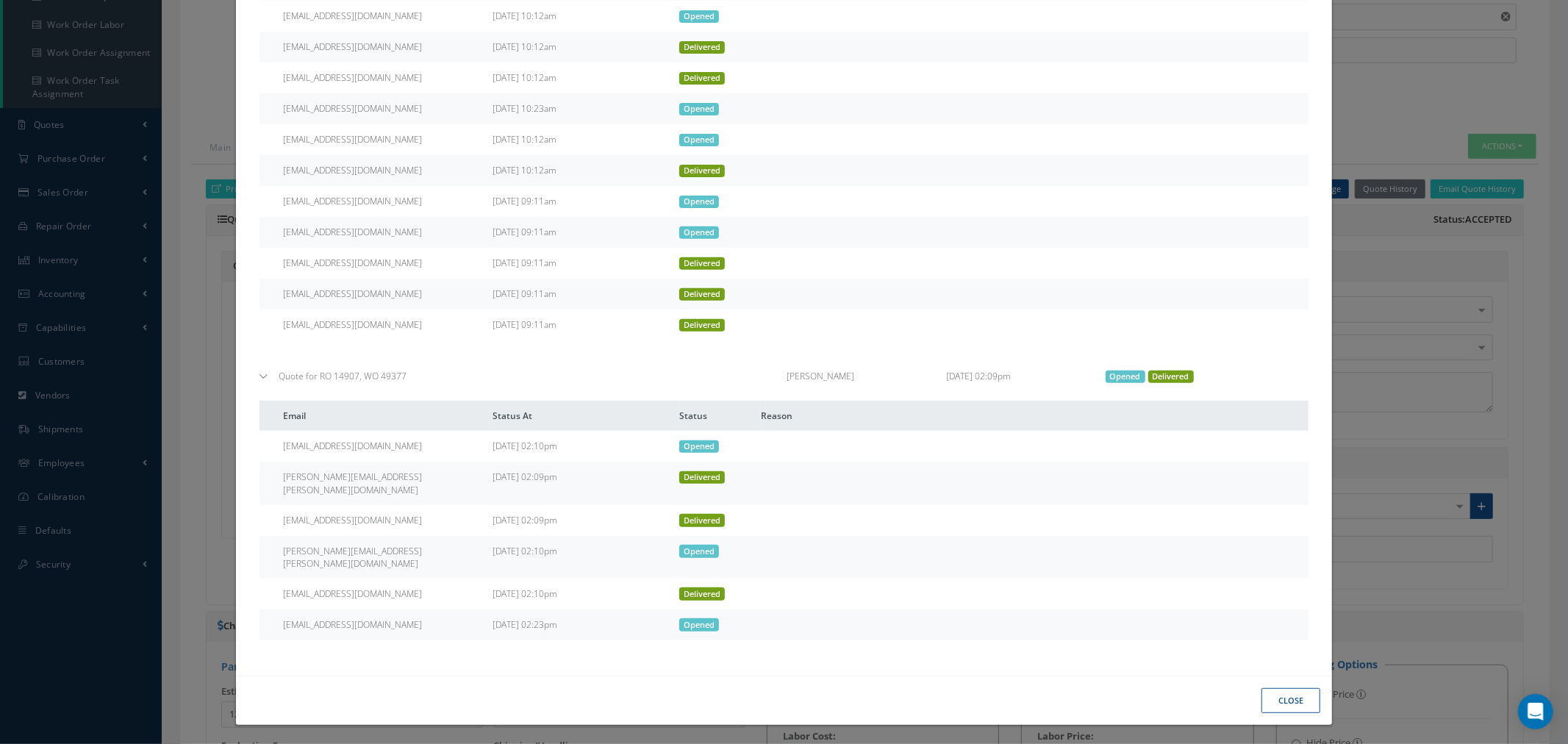
drag, startPoint x: 505, startPoint y: 276, endPoint x: 607, endPoint y: 270, distance: 102.2
click at [611, 267] on tr "[EMAIL_ADDRESS][DOMAIN_NAME] [DATE] 09:11am Delivered" at bounding box center [784, 263] width 1049 height 31
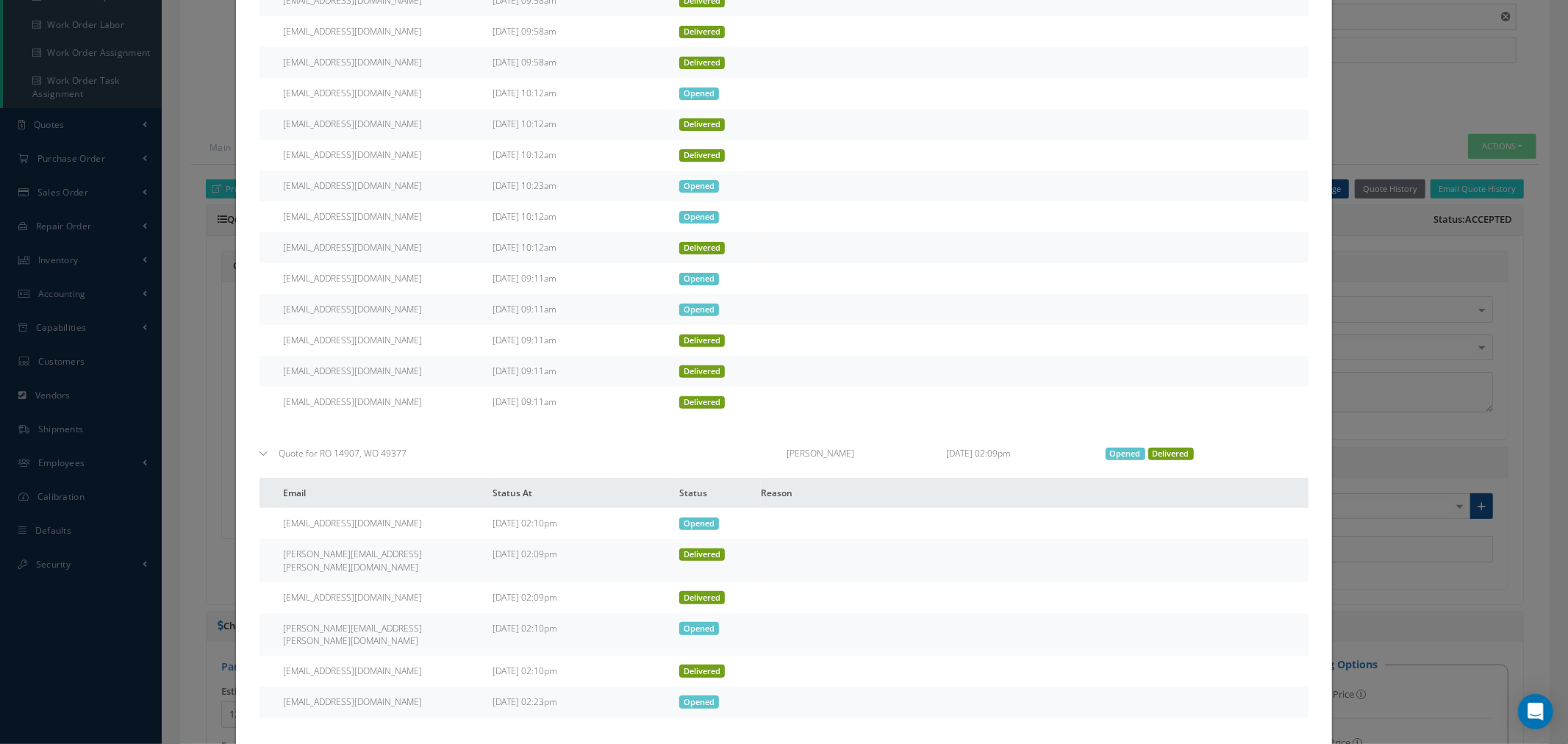
scroll to position [118, 0]
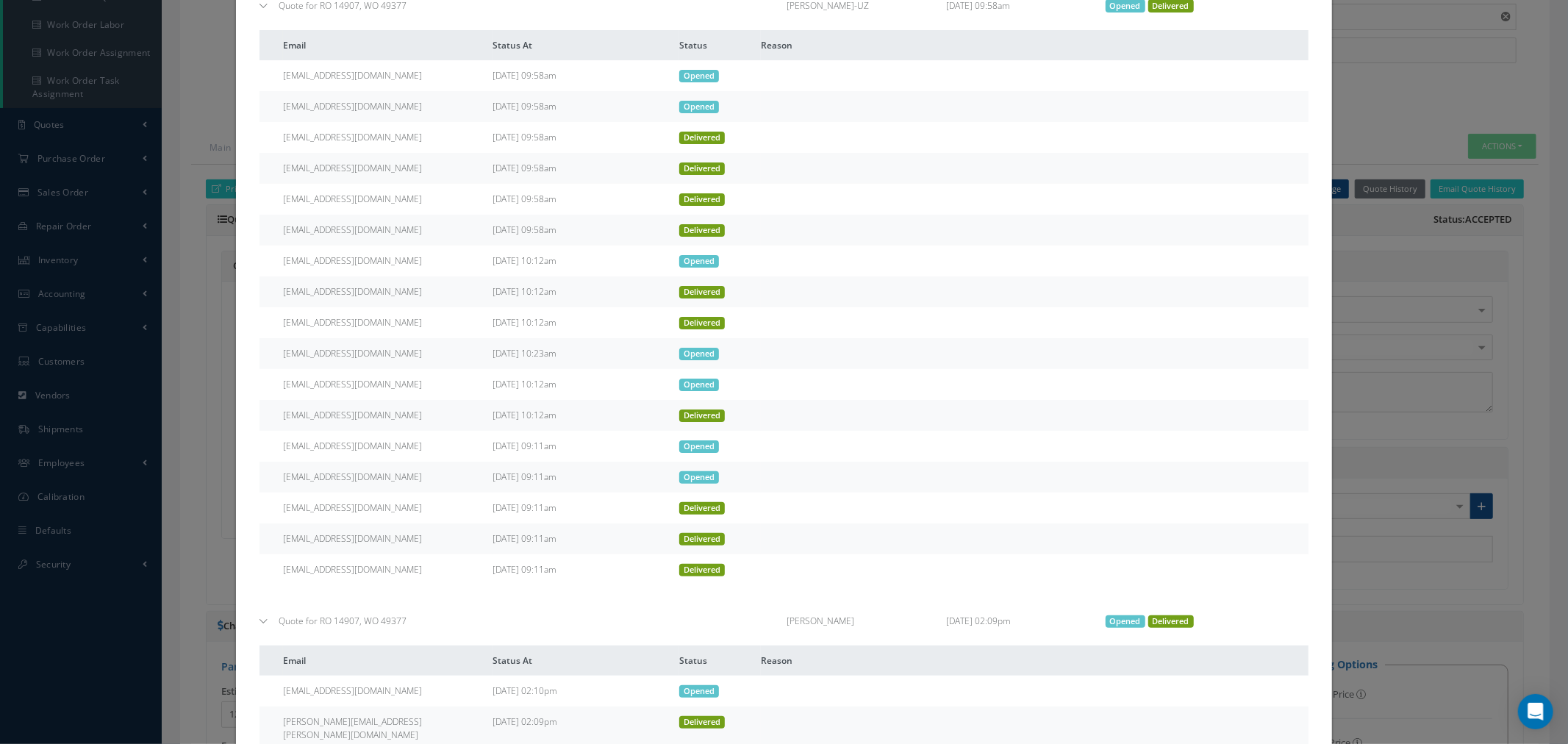
click at [1413, 335] on div "Email Quote History for Work Order #49377 Subject Send By Sent At Status Quote …" at bounding box center [784, 372] width 1568 height 744
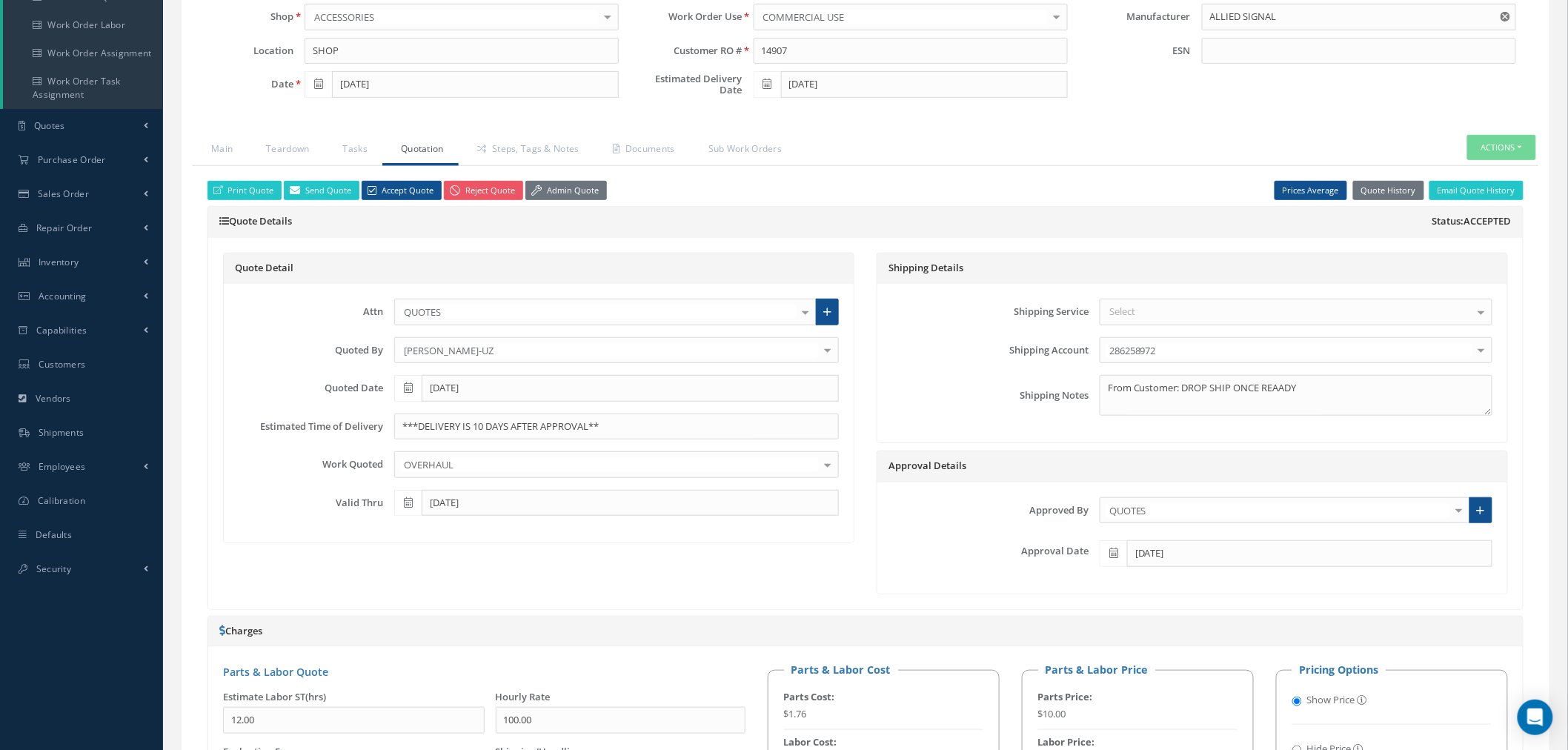
click at [1149, 179] on div "Print Quote Send Quote Accept Quote Reject Quote Admin Quote Prices Average Par…" at bounding box center [865, 708] width 1345 height 1084
drag, startPoint x: 1464, startPoint y: 225, endPoint x: 1524, endPoint y: 224, distance: 60.0
click at [1524, 224] on div "Print Quote Send Quote Accept Quote Reject Quote Admin Quote Prices Average Par…" at bounding box center [865, 708] width 1345 height 1084
drag, startPoint x: 1508, startPoint y: 223, endPoint x: 1457, endPoint y: 216, distance: 51.5
click at [1457, 216] on span "Status: Accepted" at bounding box center [1472, 221] width 80 height 12
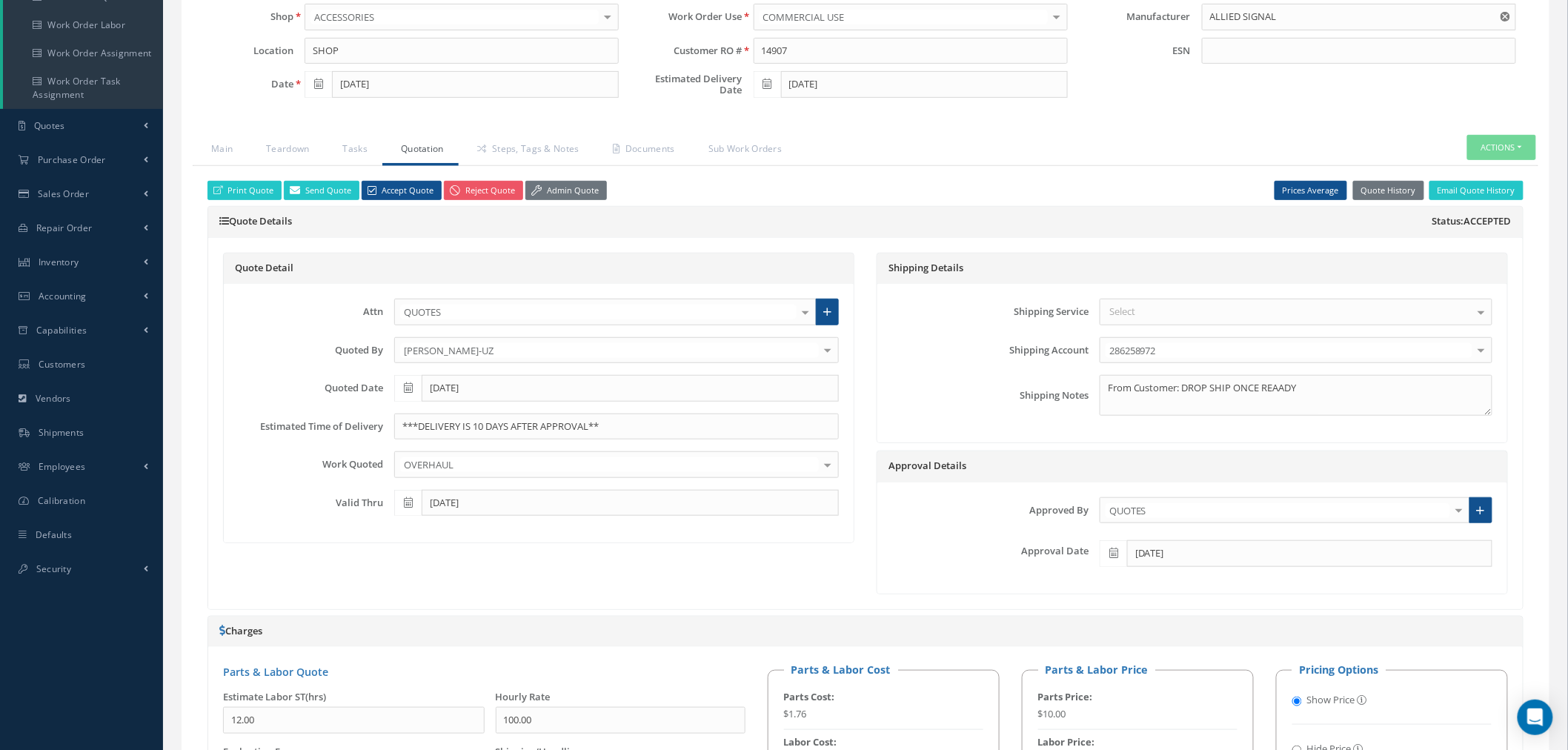
click at [1035, 186] on div "Print Quote Send Quote Accept Quote Reject Quote Admin Quote Prices Average Par…" at bounding box center [866, 191] width 1338 height 20
drag, startPoint x: 1489, startPoint y: 189, endPoint x: 1455, endPoint y: 197, distance: 34.9
click at [1489, 189] on button "Email Quote History" at bounding box center [1477, 191] width 94 height 20
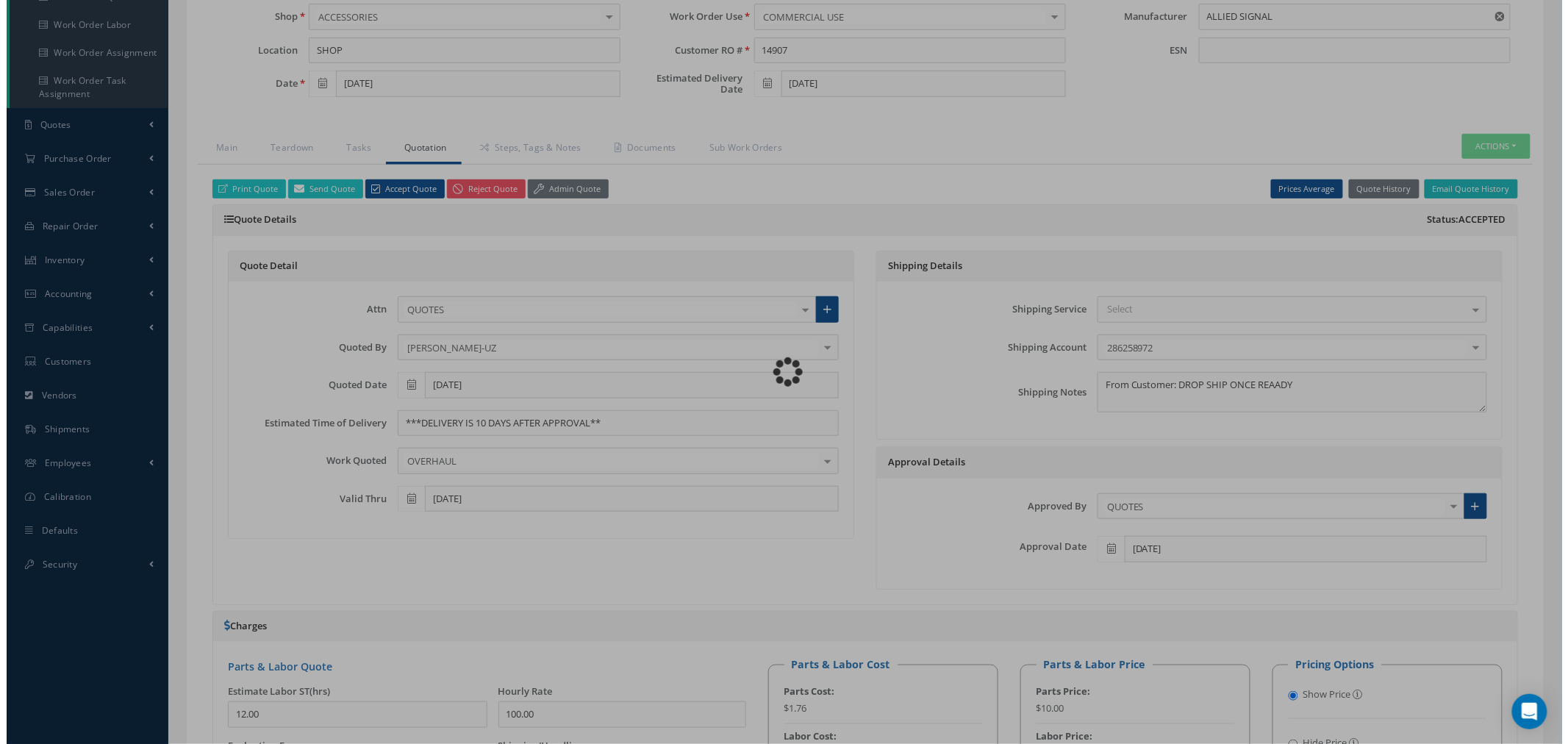
scroll to position [0, 0]
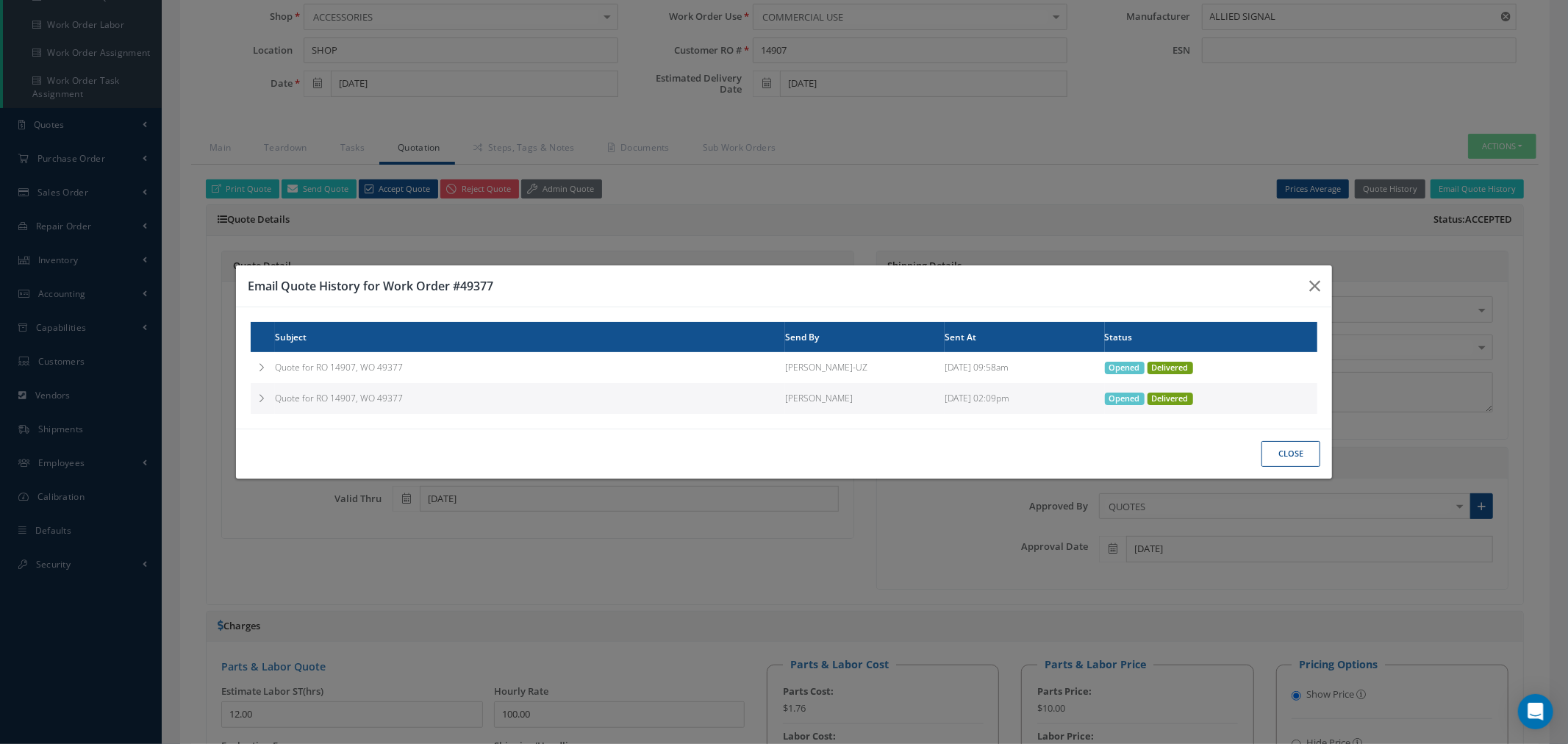
click at [265, 392] on td at bounding box center [262, 399] width 24 height 31
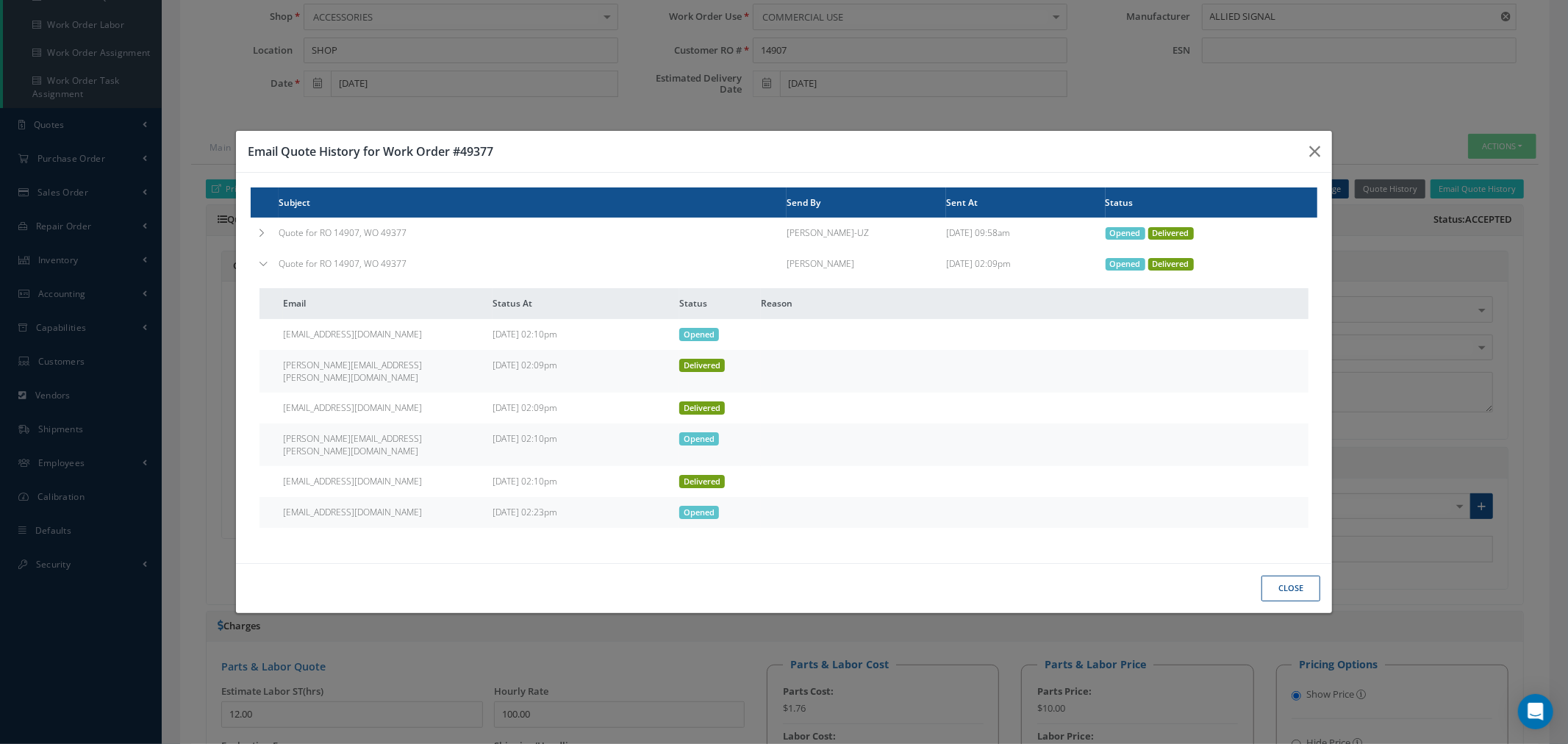
click at [255, 238] on td at bounding box center [264, 233] width 28 height 31
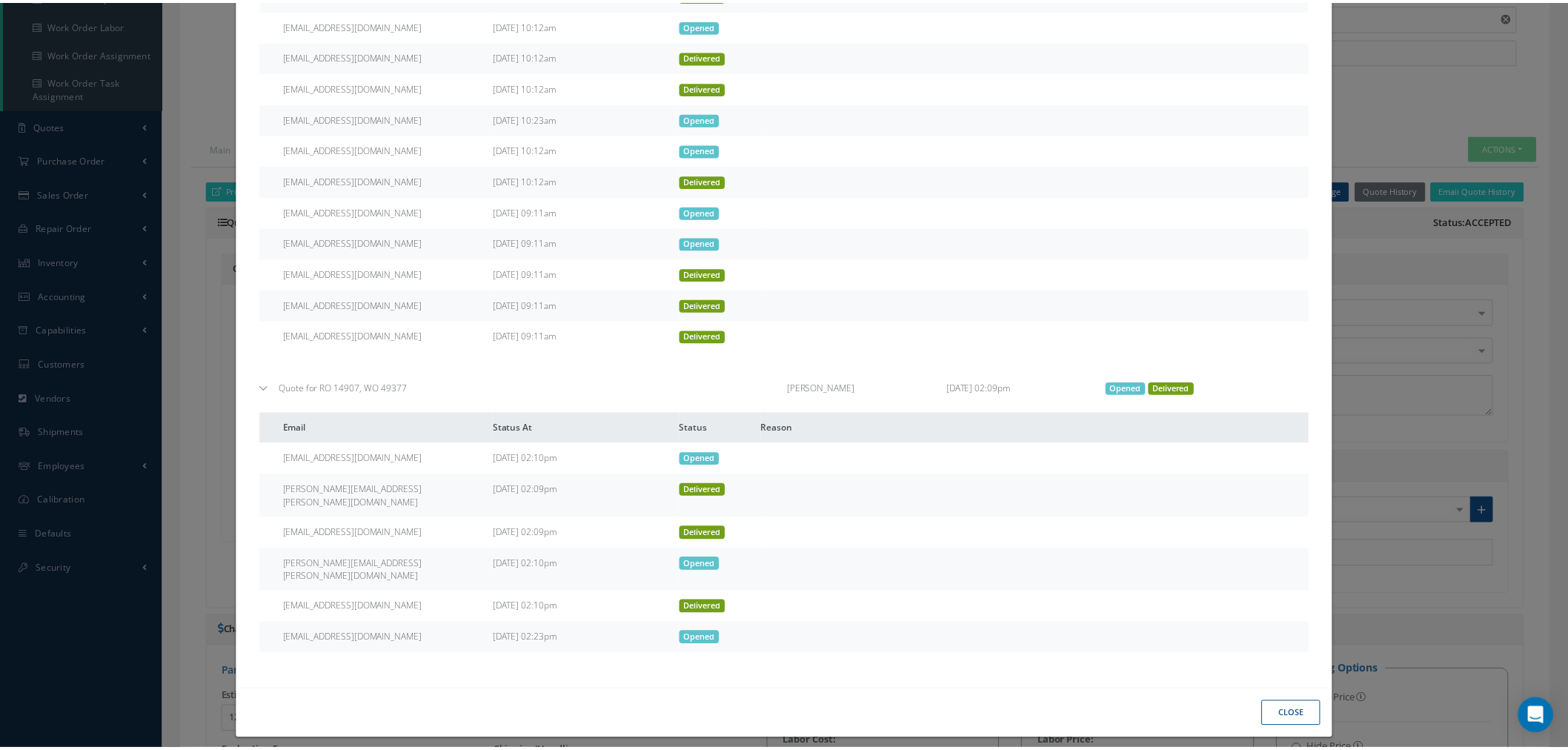
scroll to position [372, 0]
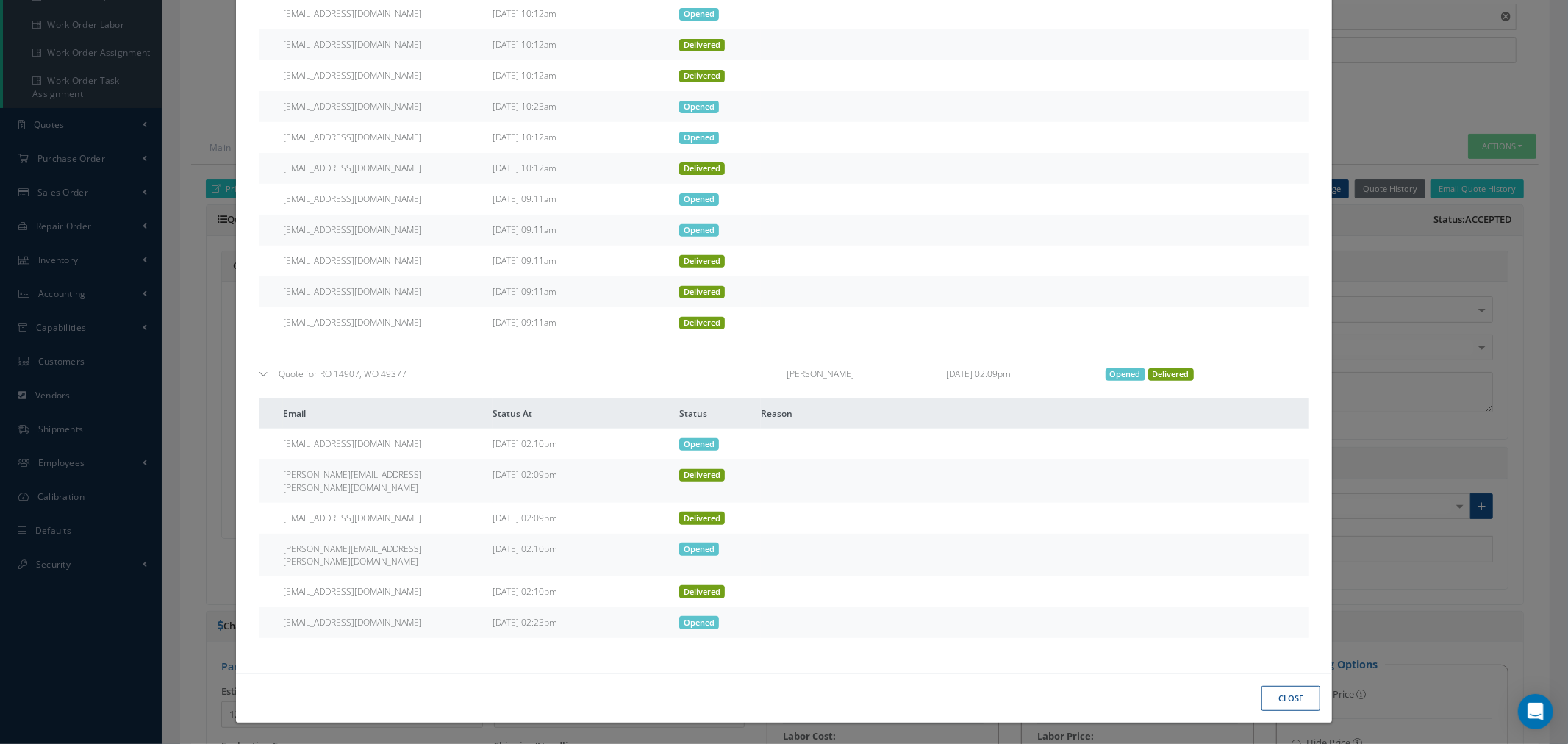
click at [1347, 368] on div "Email Quote History for Work Order #49377 Subject Send By Sent At Status Quote …" at bounding box center [784, 372] width 1568 height 744
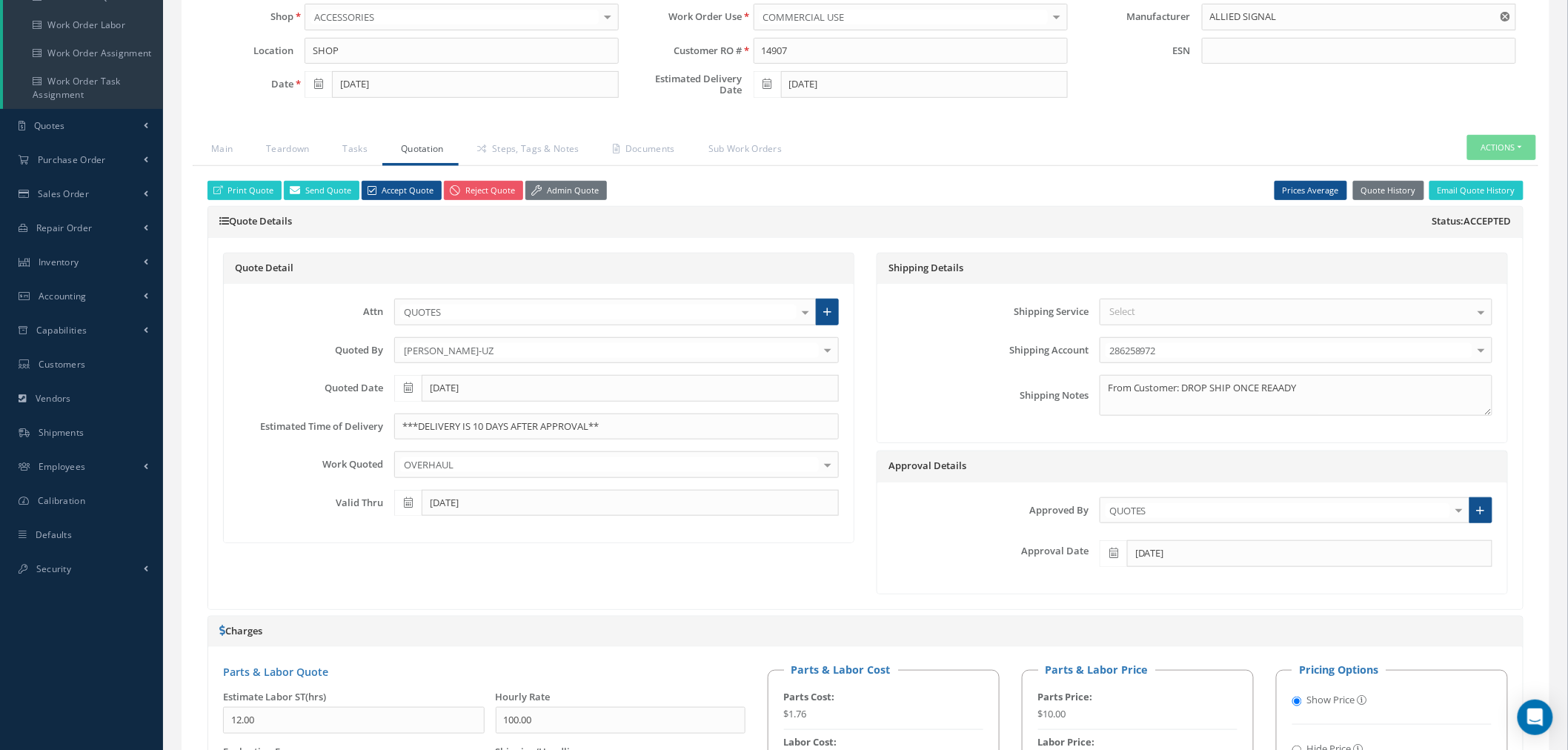
drag, startPoint x: 1406, startPoint y: 228, endPoint x: 1510, endPoint y: 226, distance: 104.0
click at [1510, 226] on div "Quote Details Status: Accepted" at bounding box center [866, 222] width 1315 height 31
click at [857, 576] on div "Quote Detail Attn QUOTES [PERSON_NAME] INVOICES MELY [PERSON_NAME] [PERSON_NAME…" at bounding box center [538, 424] width 653 height 342
